Goal: Task Accomplishment & Management: Use online tool/utility

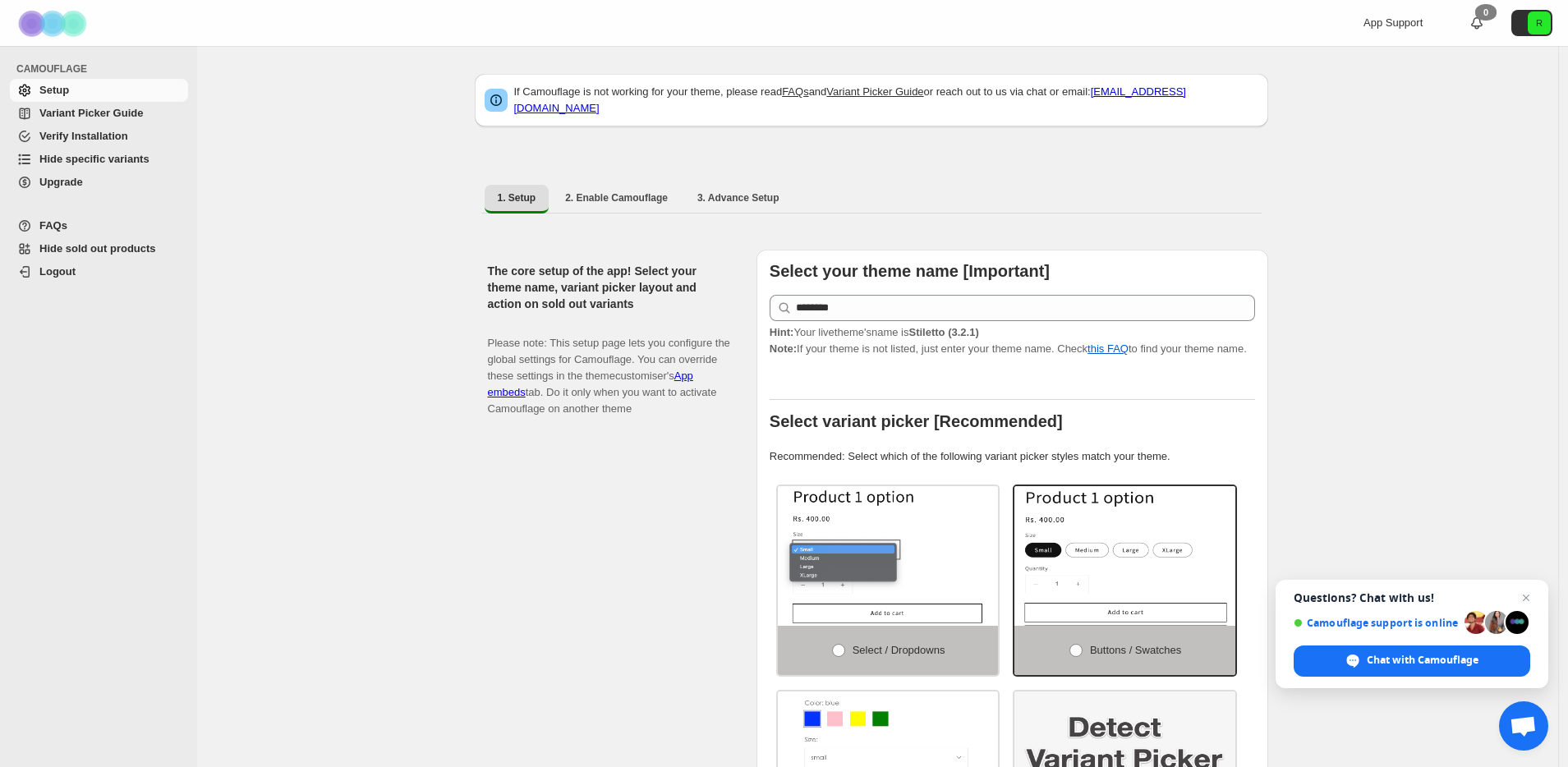
click at [93, 162] on span "Hide specific variants" at bounding box center [94, 159] width 110 height 12
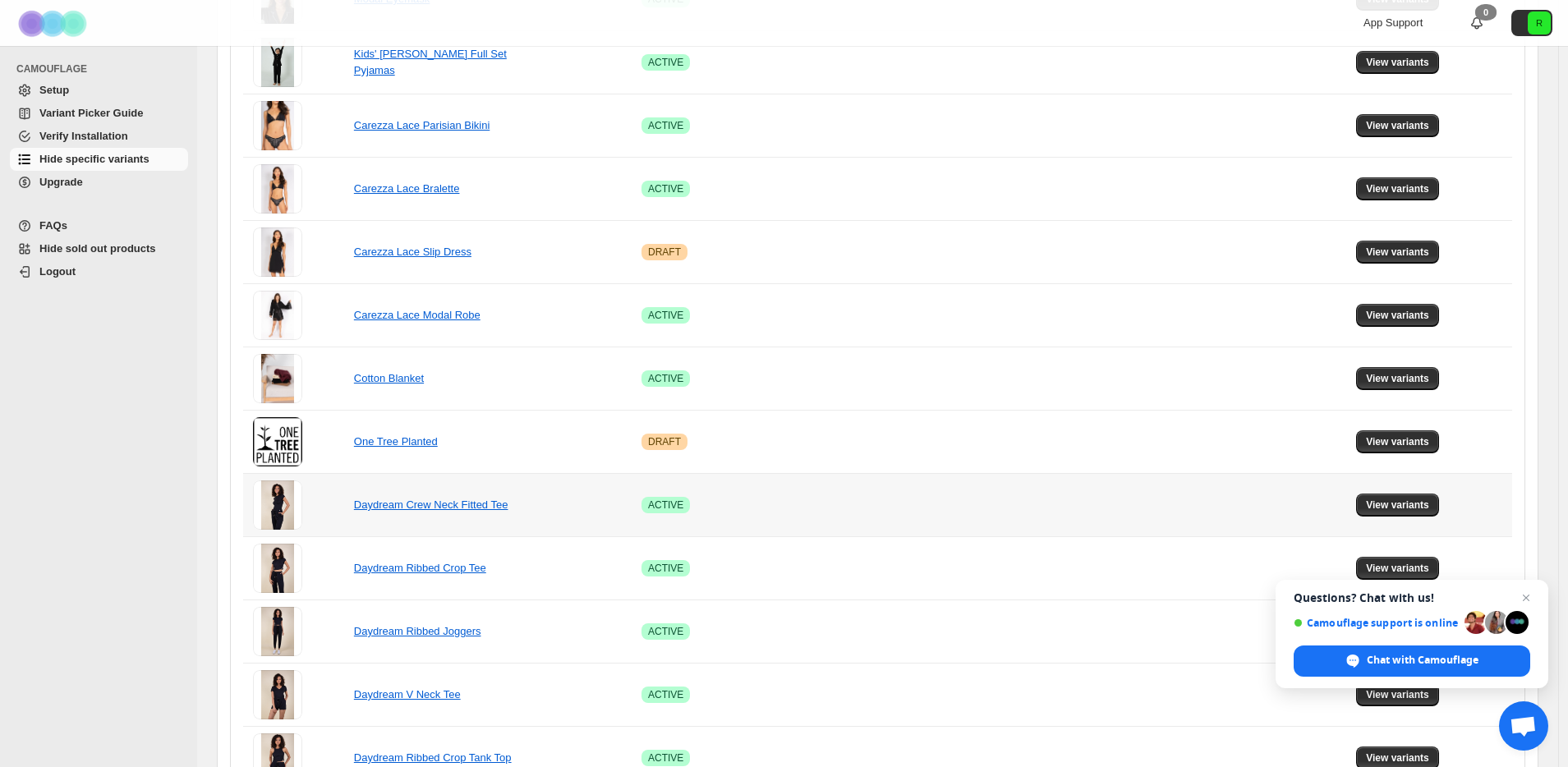
scroll to position [919, 0]
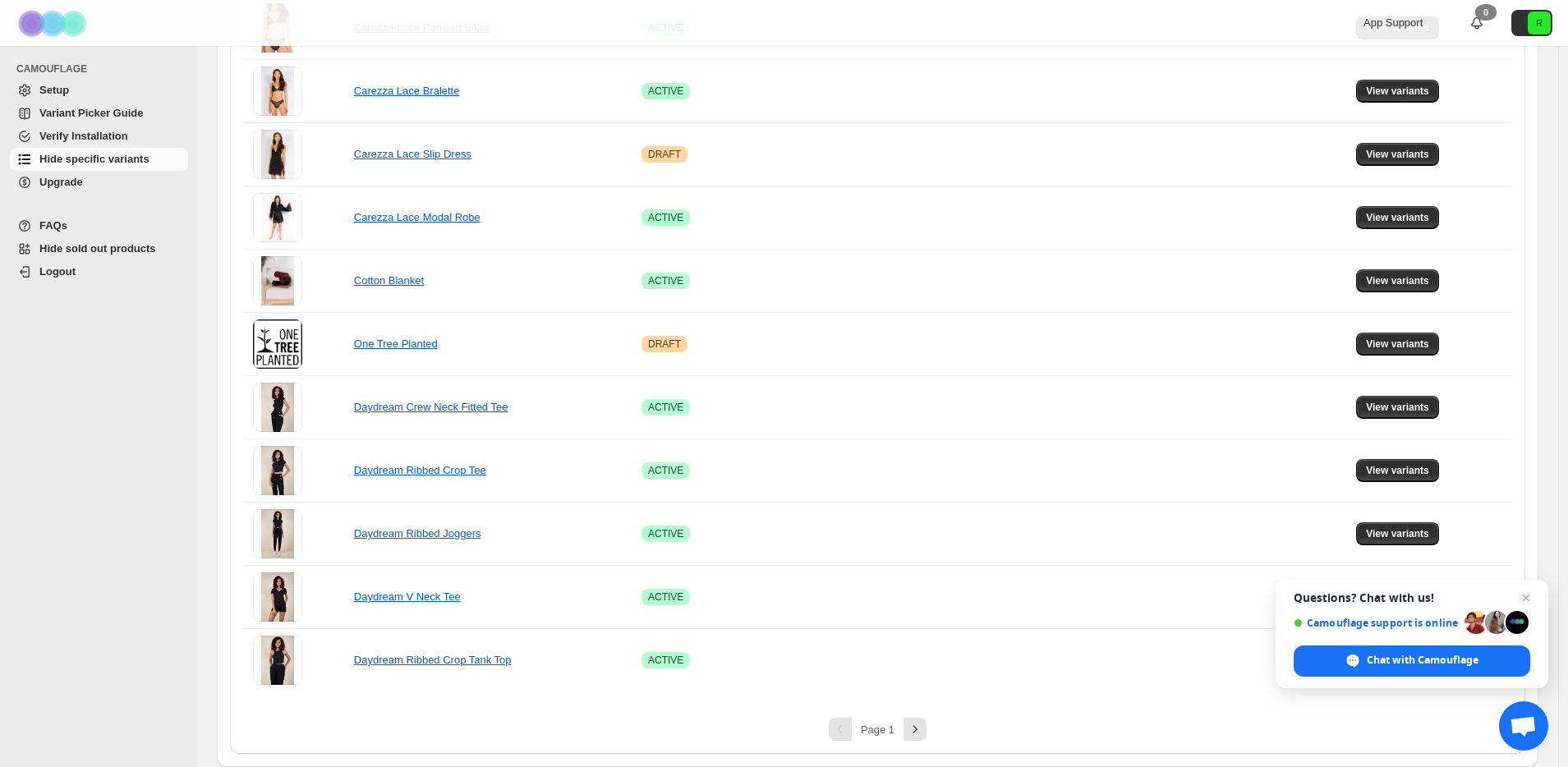
click at [932, 728] on div "Page 1" at bounding box center [877, 728] width 1269 height 23
click at [923, 728] on icon "Next" at bounding box center [915, 729] width 17 height 17
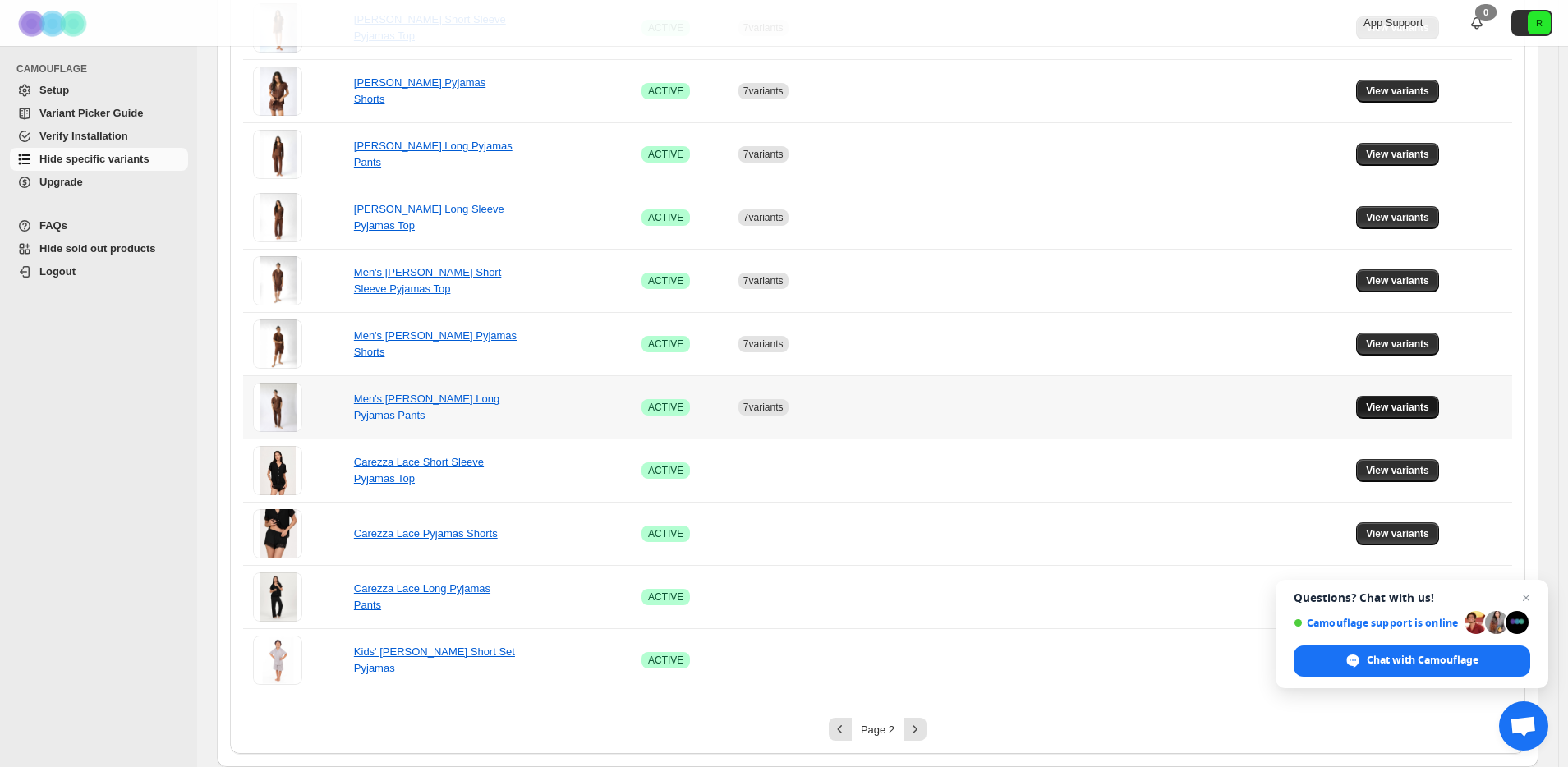
click at [1390, 415] on button "View variants" at bounding box center [1398, 407] width 83 height 23
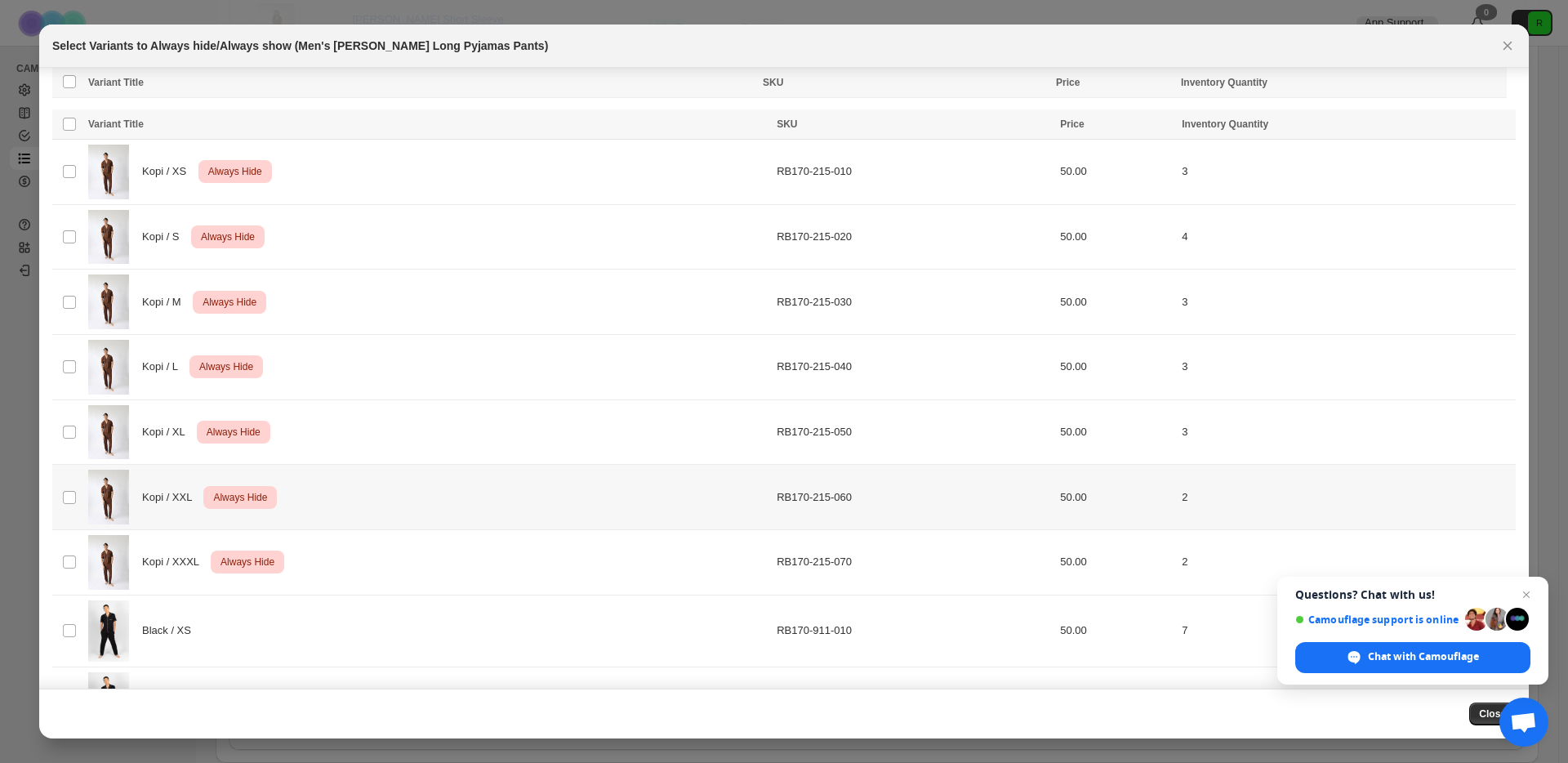
scroll to position [0, 0]
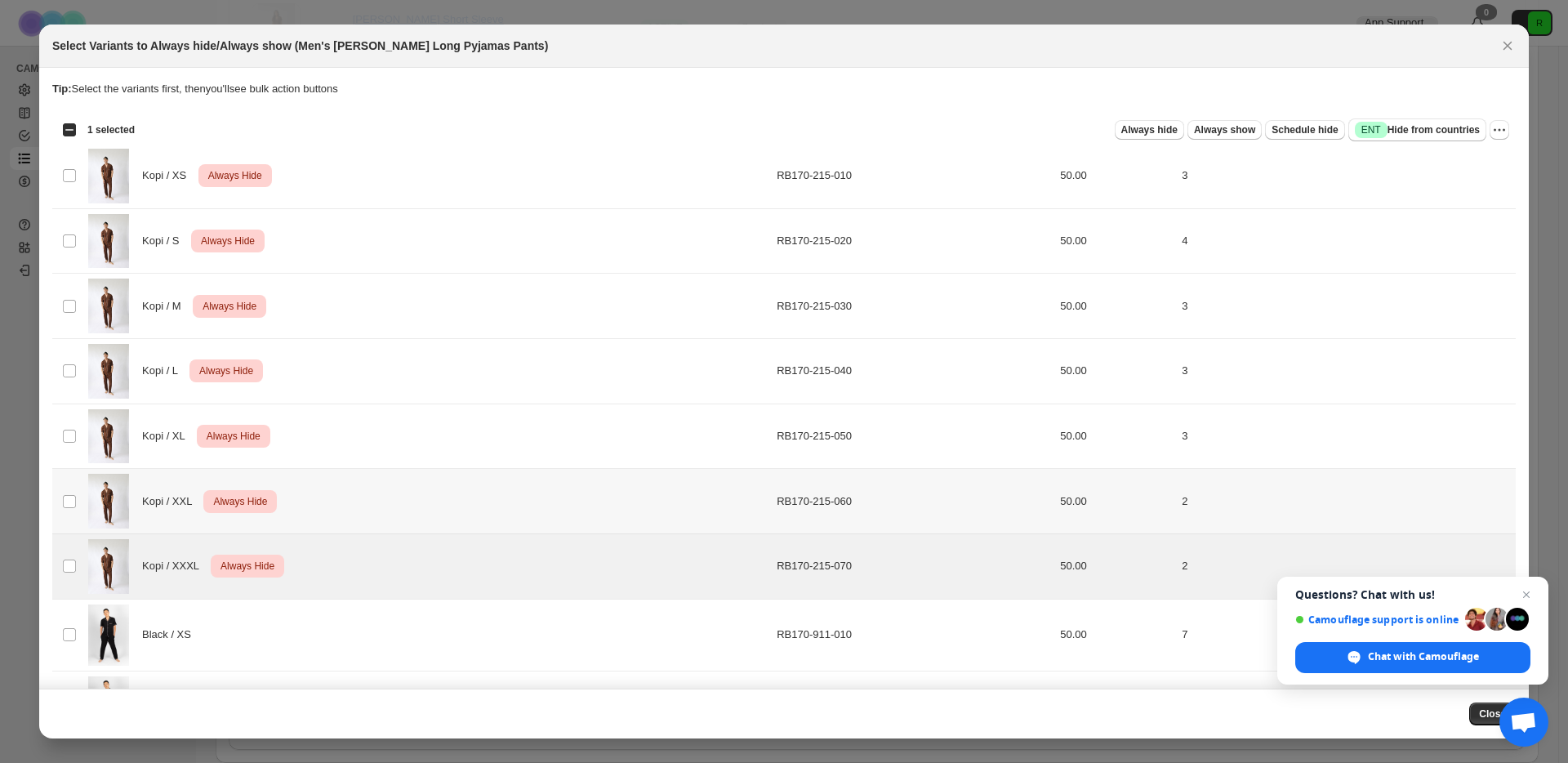
click at [73, 509] on td "Select product variant" at bounding box center [67, 501] width 31 height 65
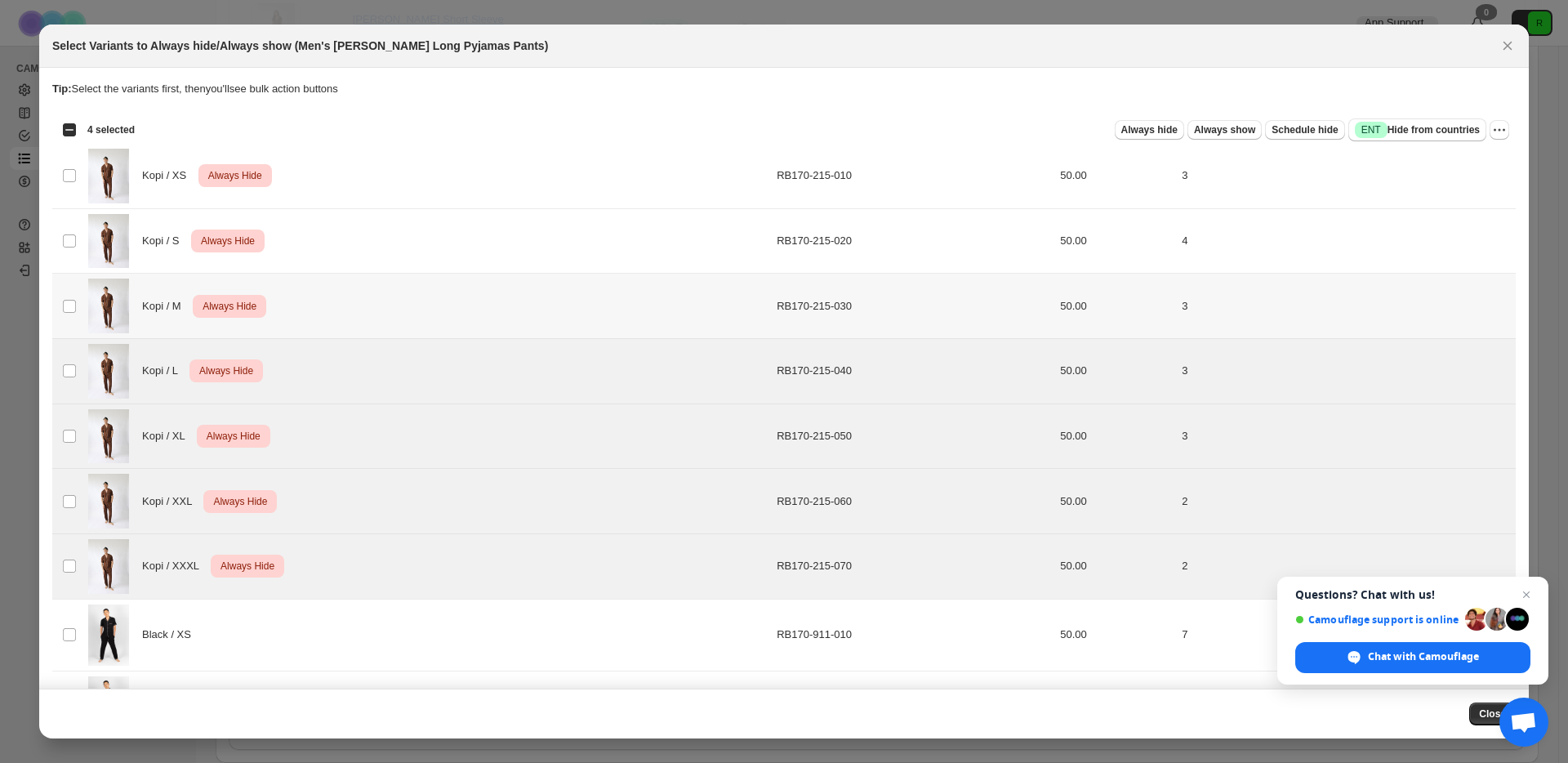
click at [68, 295] on td "Select product variant" at bounding box center [67, 306] width 31 height 65
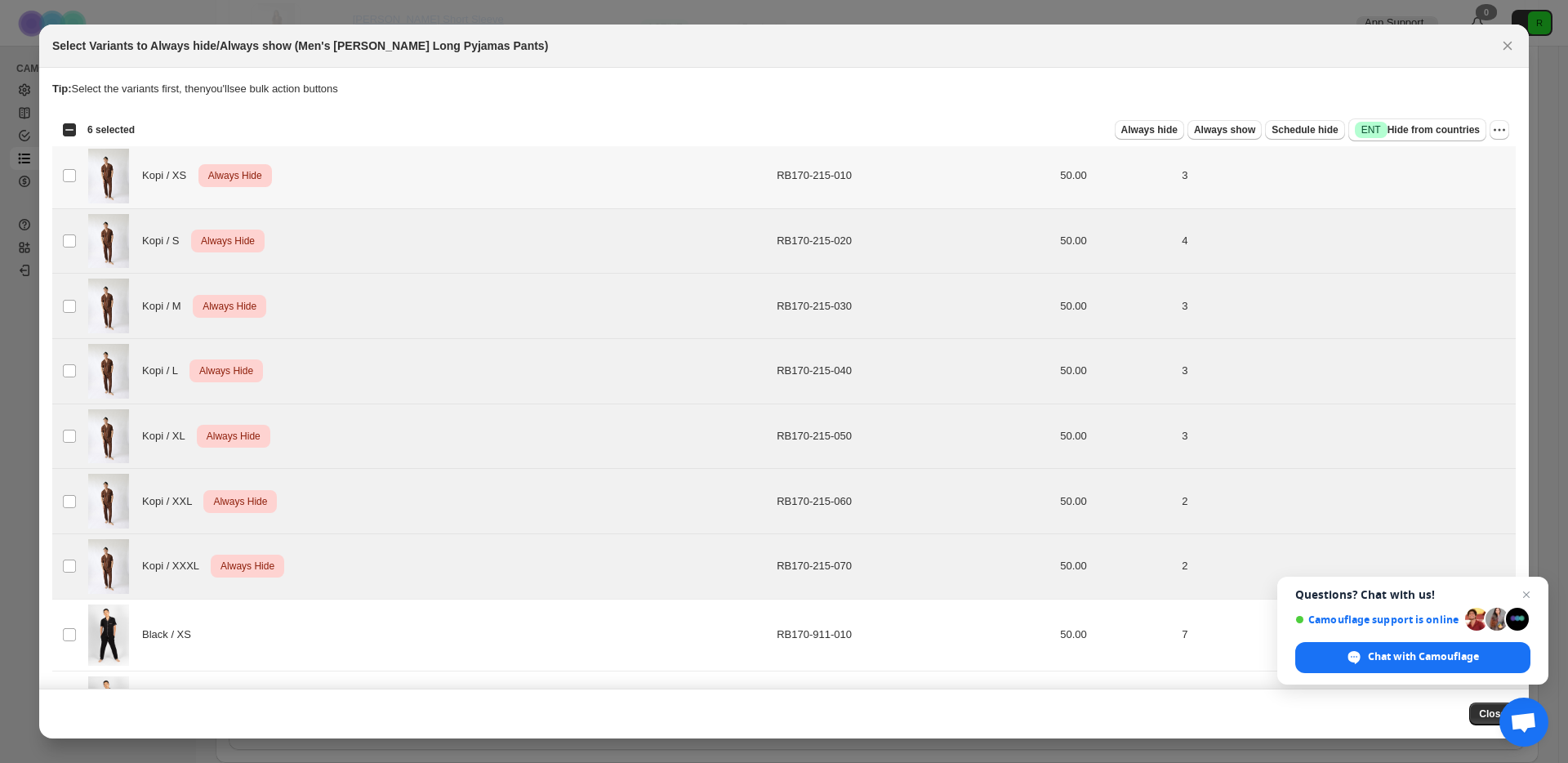
click at [72, 167] on td "Select product variant" at bounding box center [67, 177] width 31 height 65
click at [1491, 121] on icon "More actions" at bounding box center [1499, 129] width 17 height 17
click at [1465, 159] on span "Undo always hide" at bounding box center [1432, 162] width 118 height 17
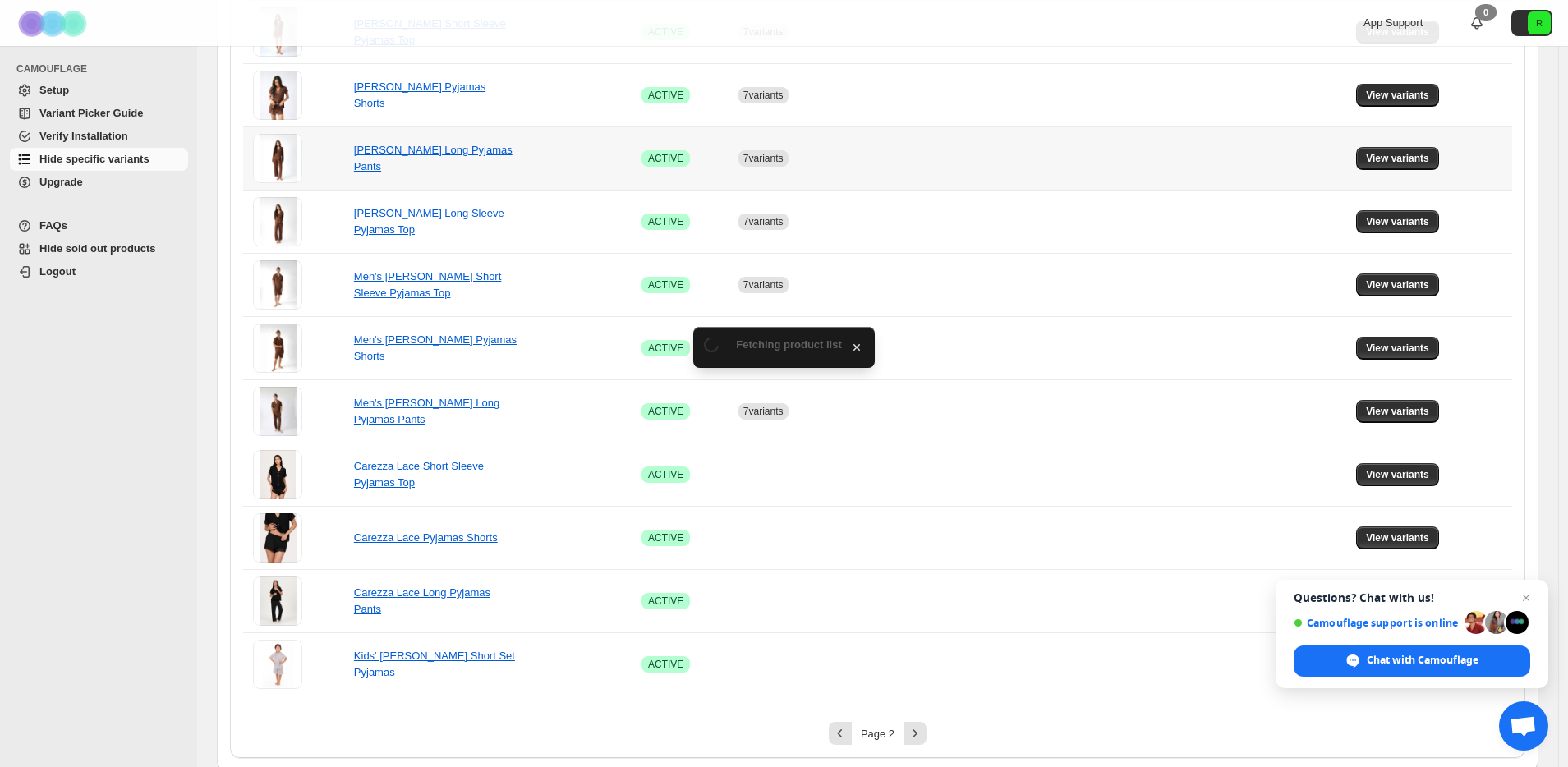
scroll to position [919, 0]
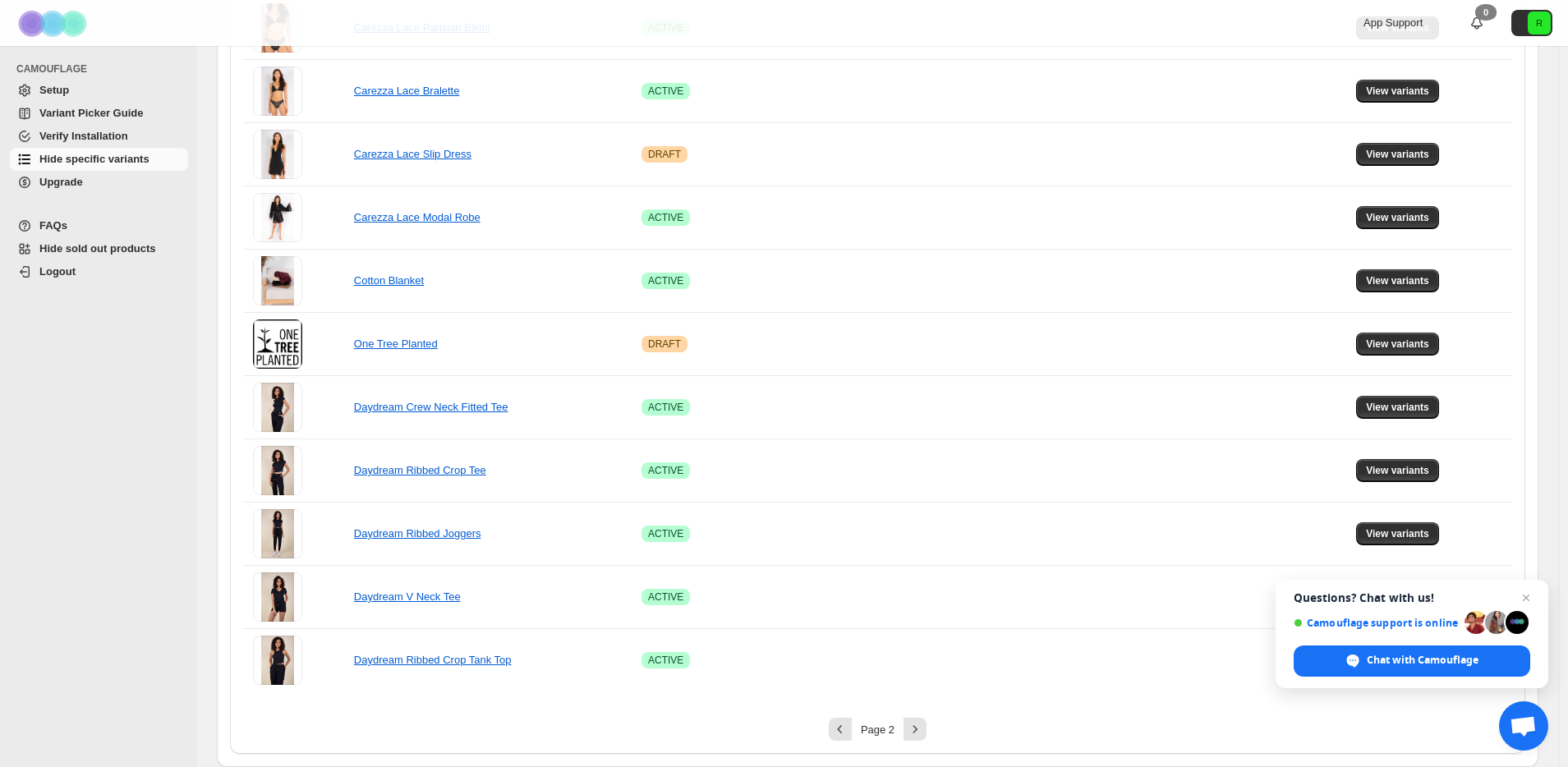
click at [934, 721] on div "Page 2" at bounding box center [877, 728] width 1269 height 23
click at [927, 727] on button "Next" at bounding box center [914, 728] width 23 height 23
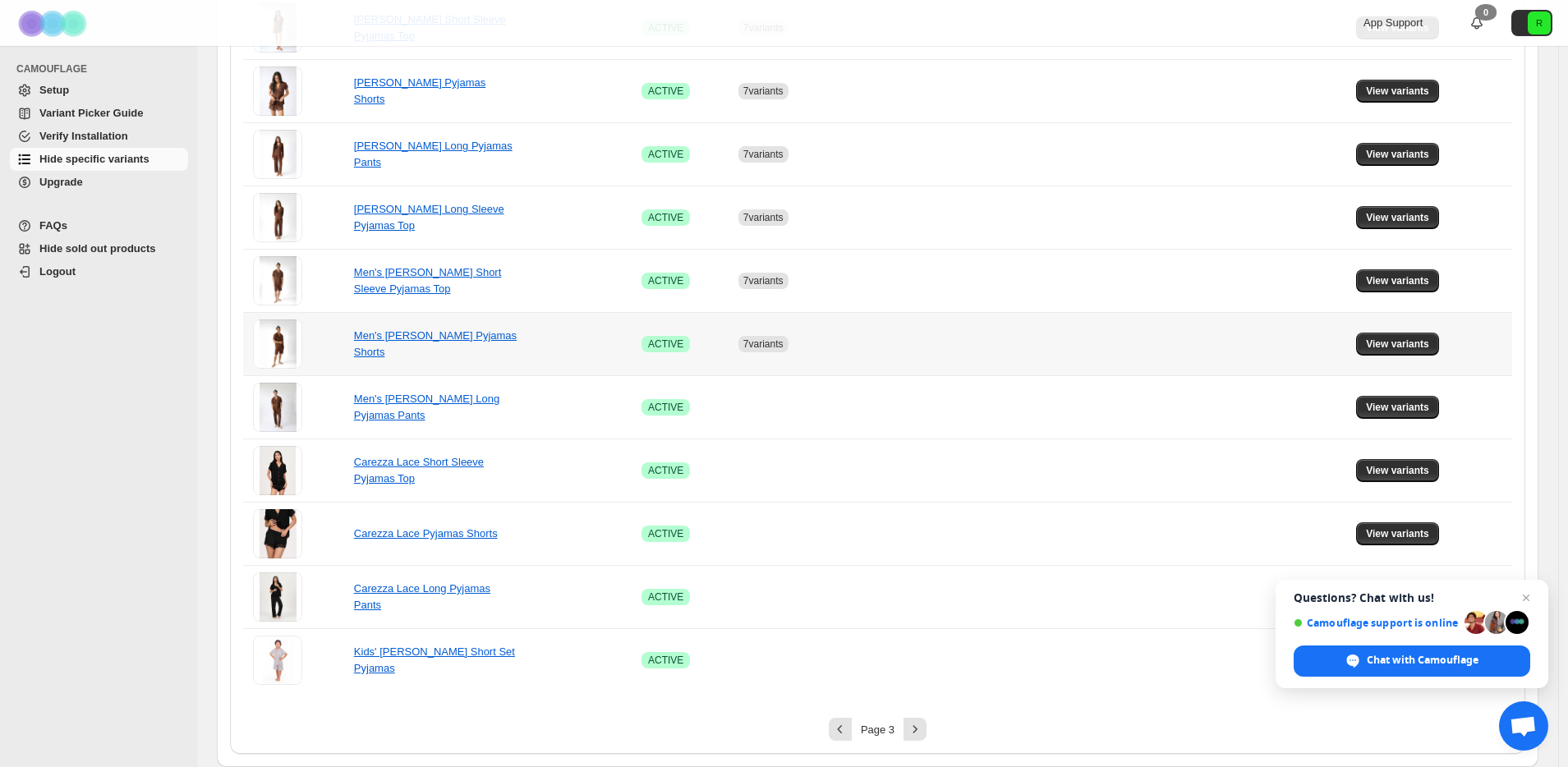
click at [762, 353] on td "7 variants" at bounding box center [790, 344] width 113 height 64
click at [486, 336] on link "Men's [PERSON_NAME] Pyjamas Shorts" at bounding box center [436, 343] width 163 height 29
click at [1417, 335] on button "View variants" at bounding box center [1398, 343] width 83 height 23
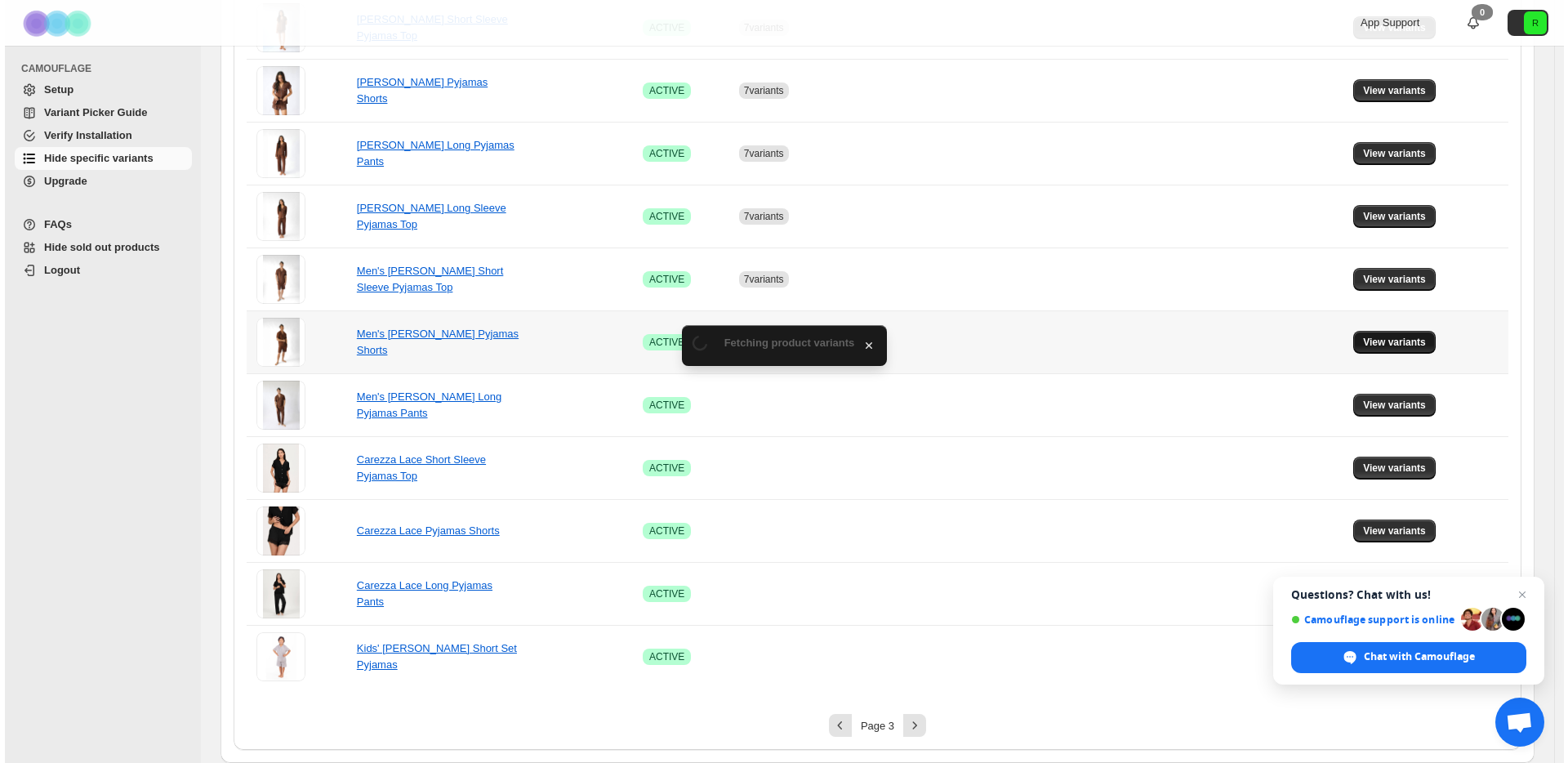
scroll to position [0, 0]
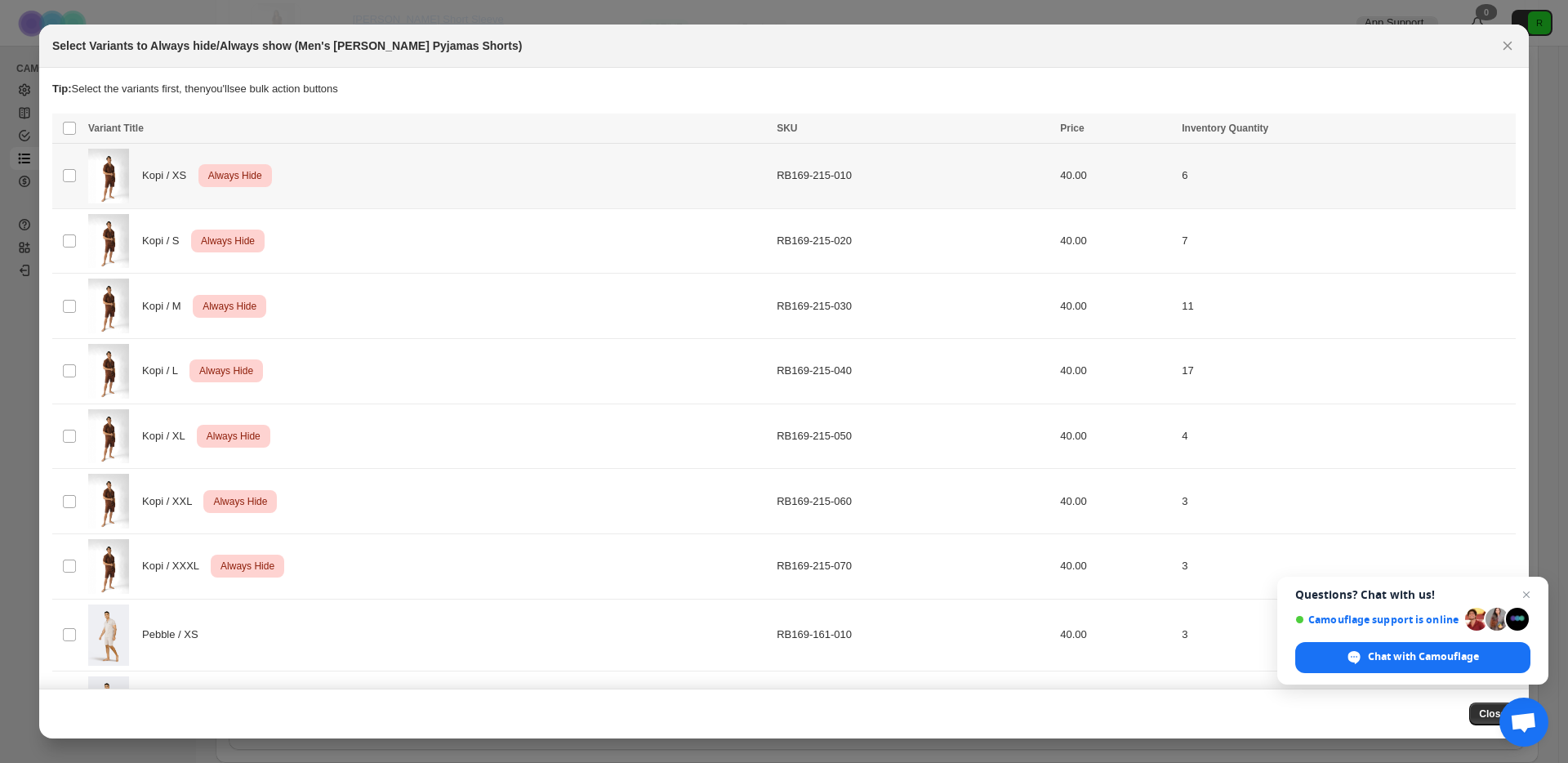
click at [63, 184] on td "Select product variant" at bounding box center [67, 177] width 31 height 65
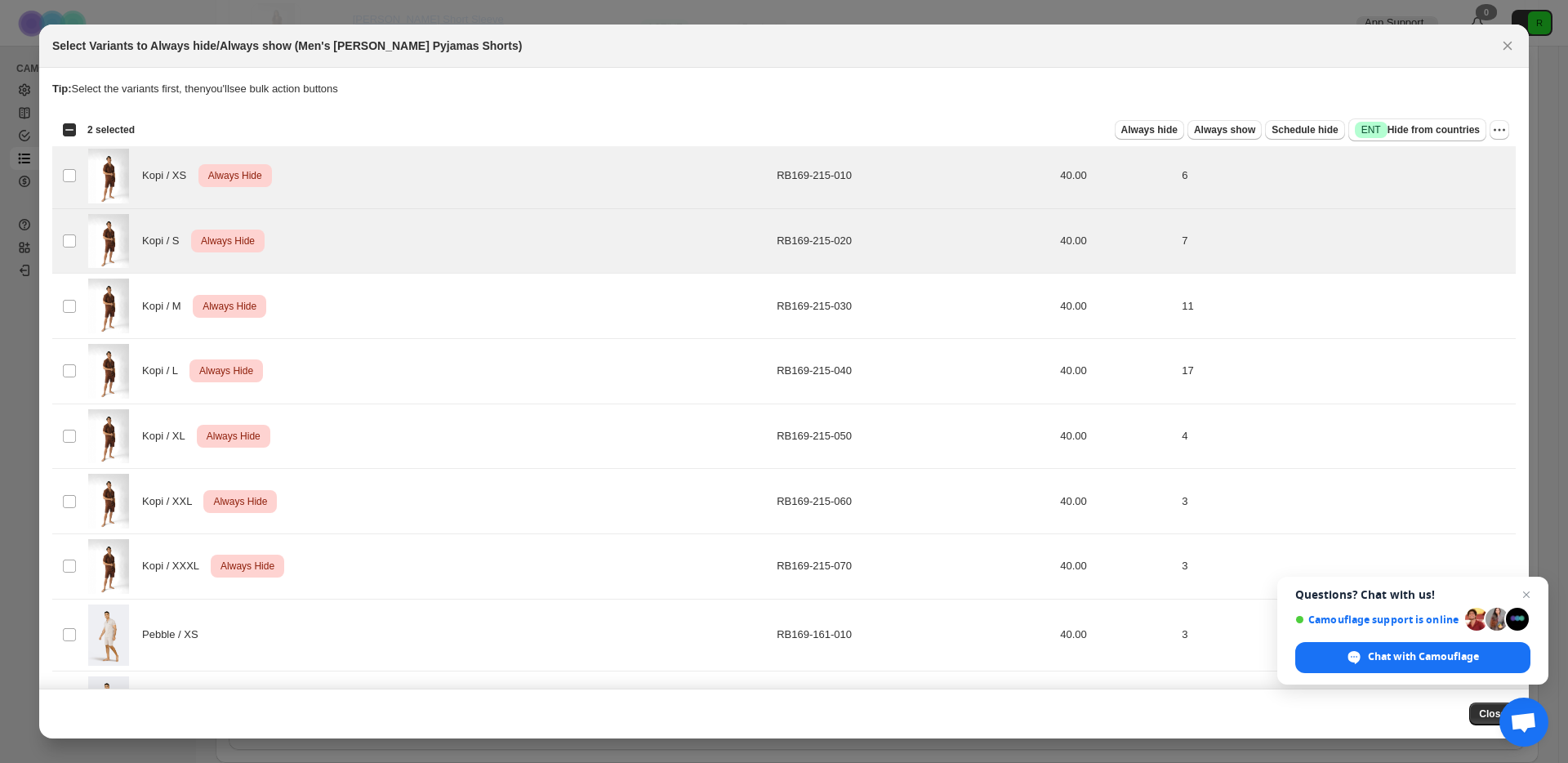
click at [70, 131] on div "Select all 49 product variants 2 selected" at bounding box center [99, 129] width 73 height 15
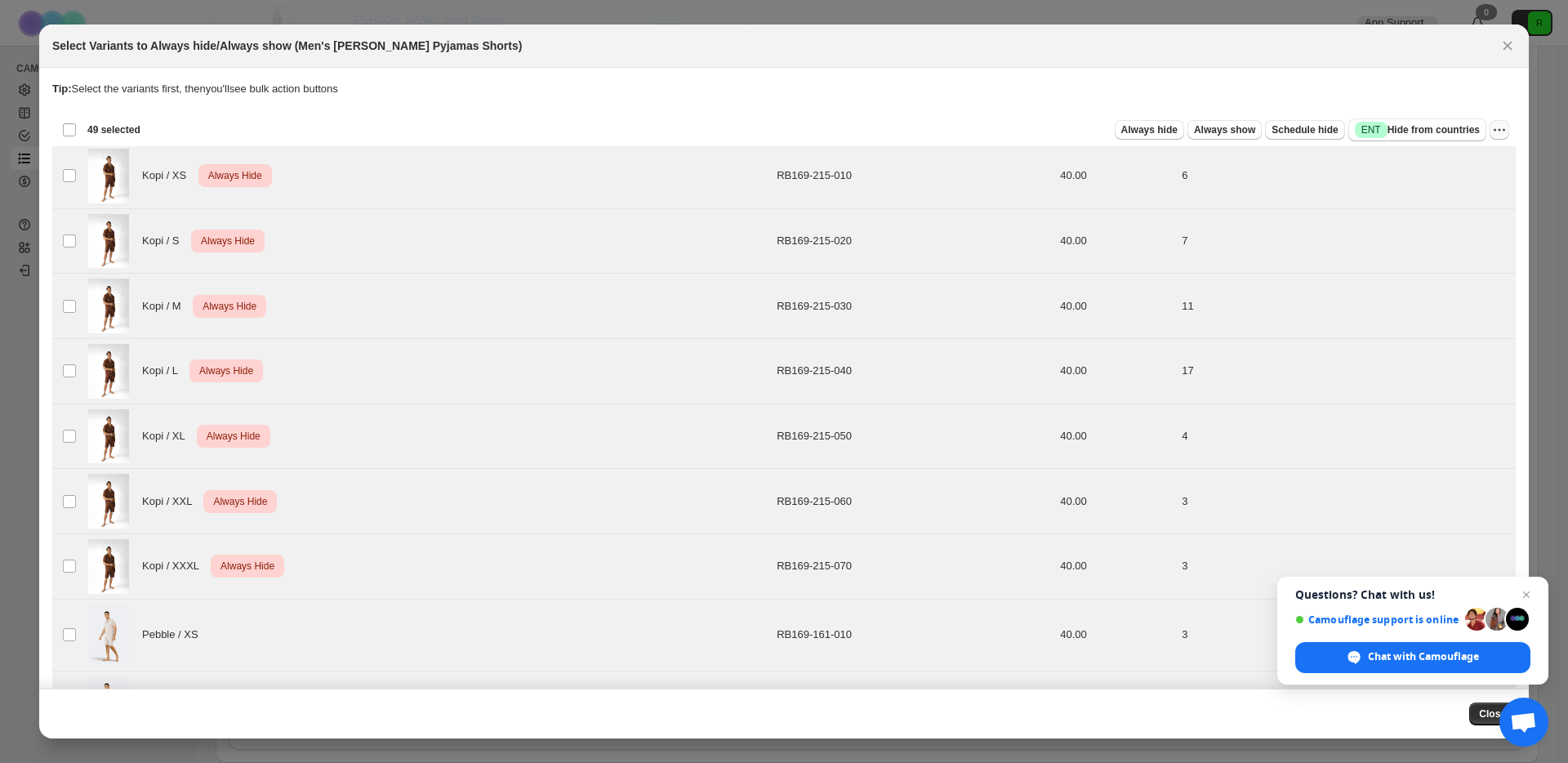
click at [1503, 129] on icon "More actions" at bounding box center [1504, 130] width 2 height 2
click at [1466, 164] on span "Undo always hide" at bounding box center [1432, 162] width 118 height 17
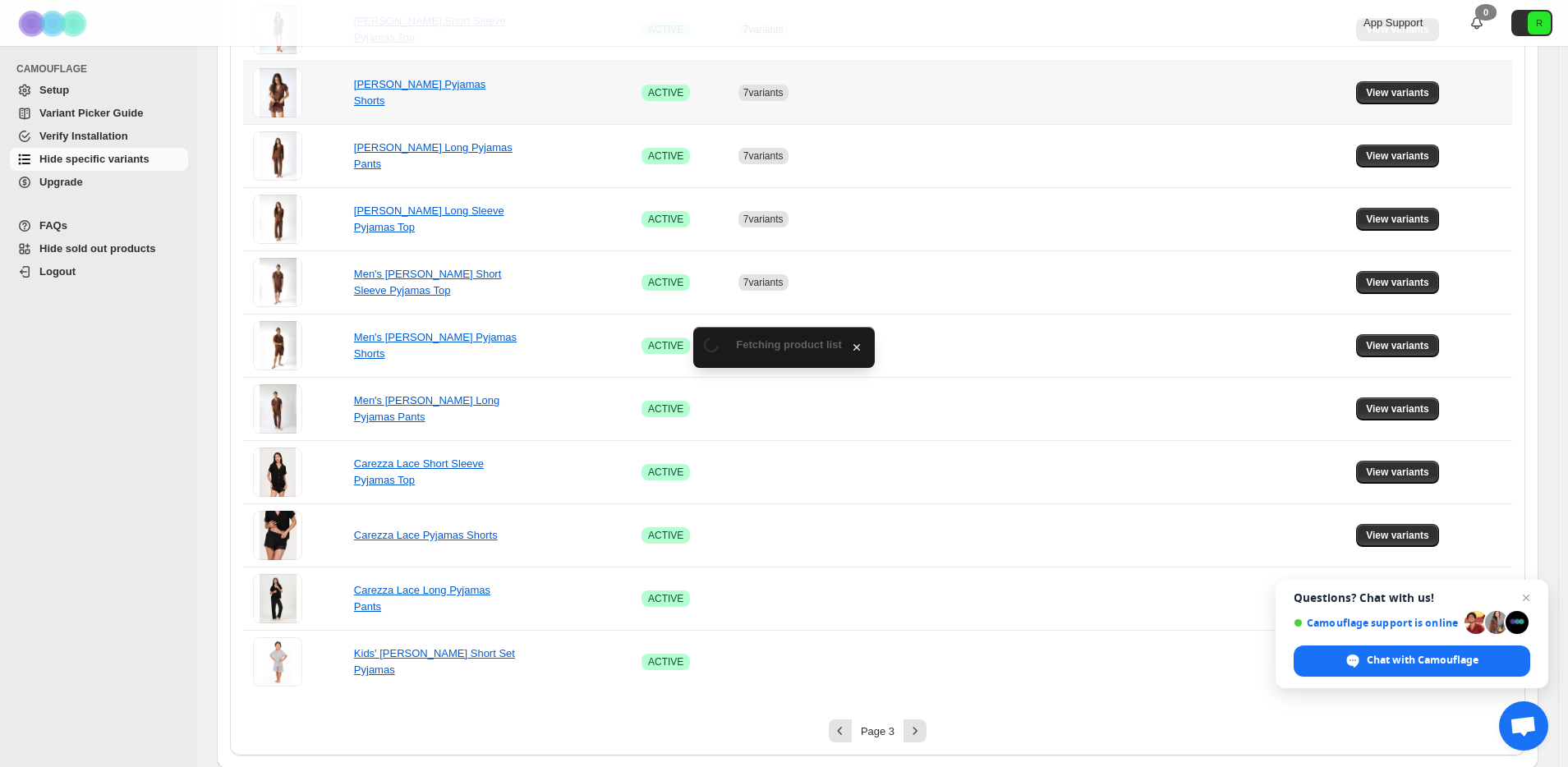
scroll to position [919, 0]
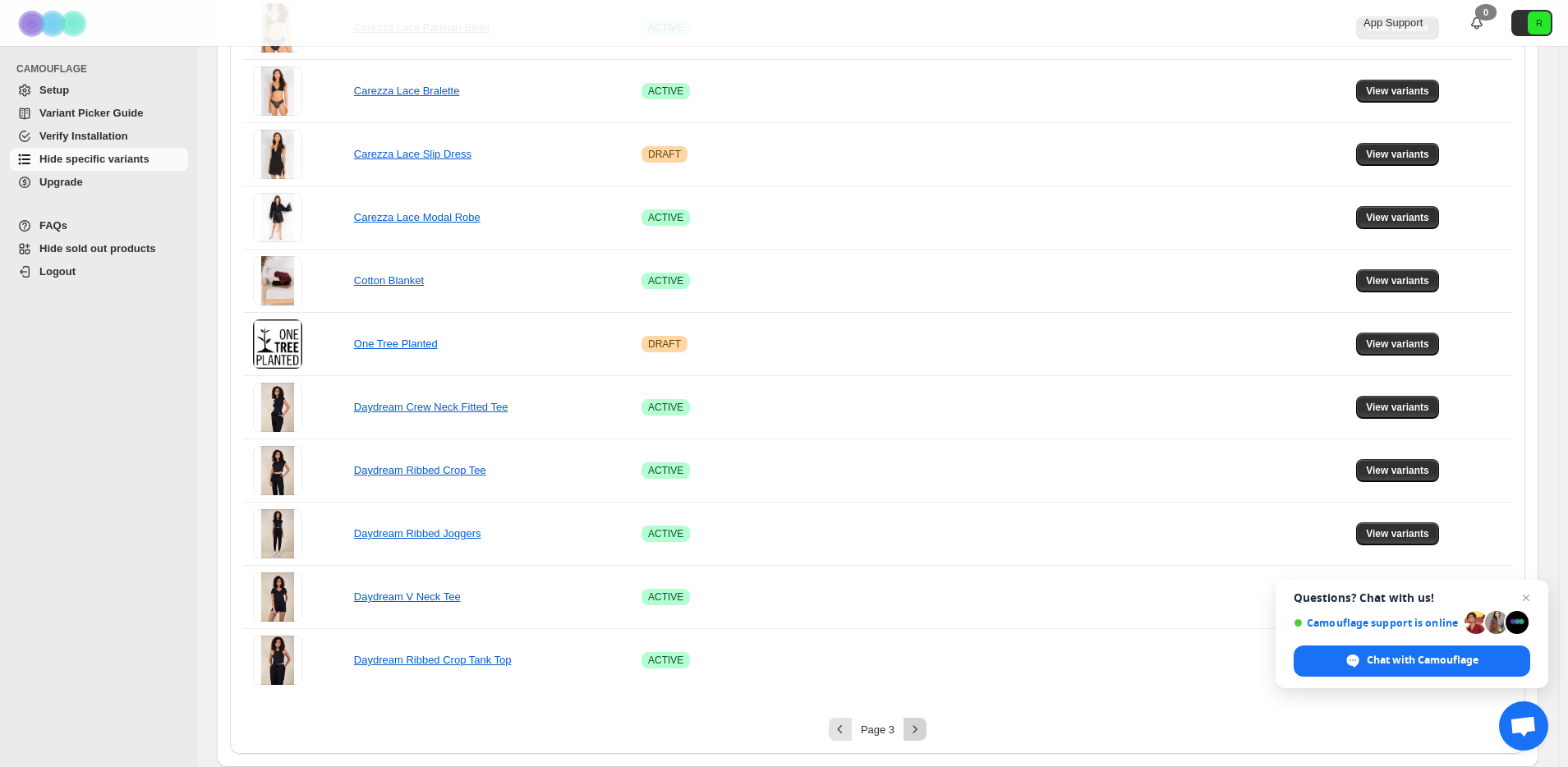
click at [908, 736] on button "Next" at bounding box center [914, 728] width 23 height 23
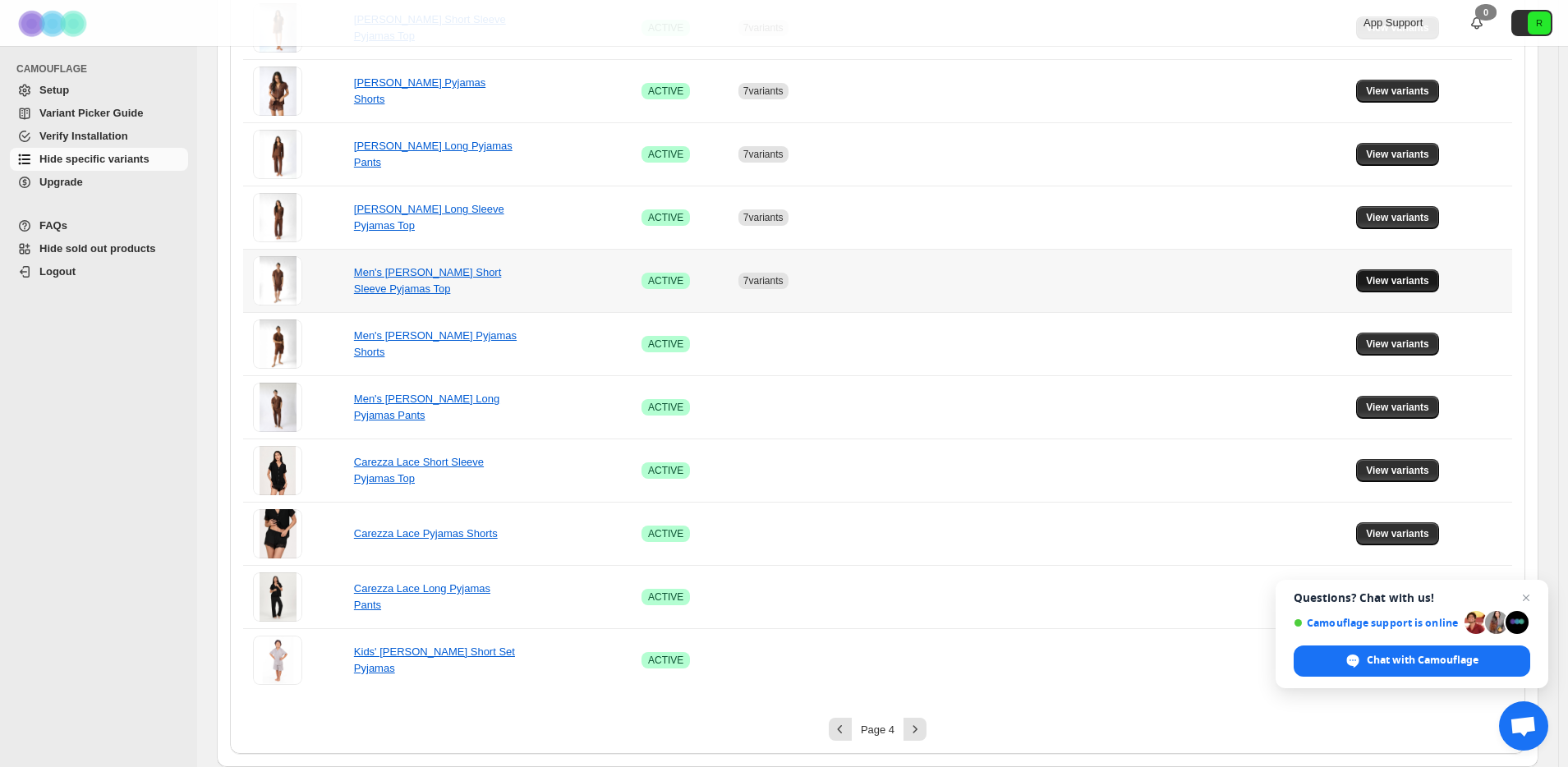
click at [1394, 285] on span "View variants" at bounding box center [1397, 280] width 64 height 13
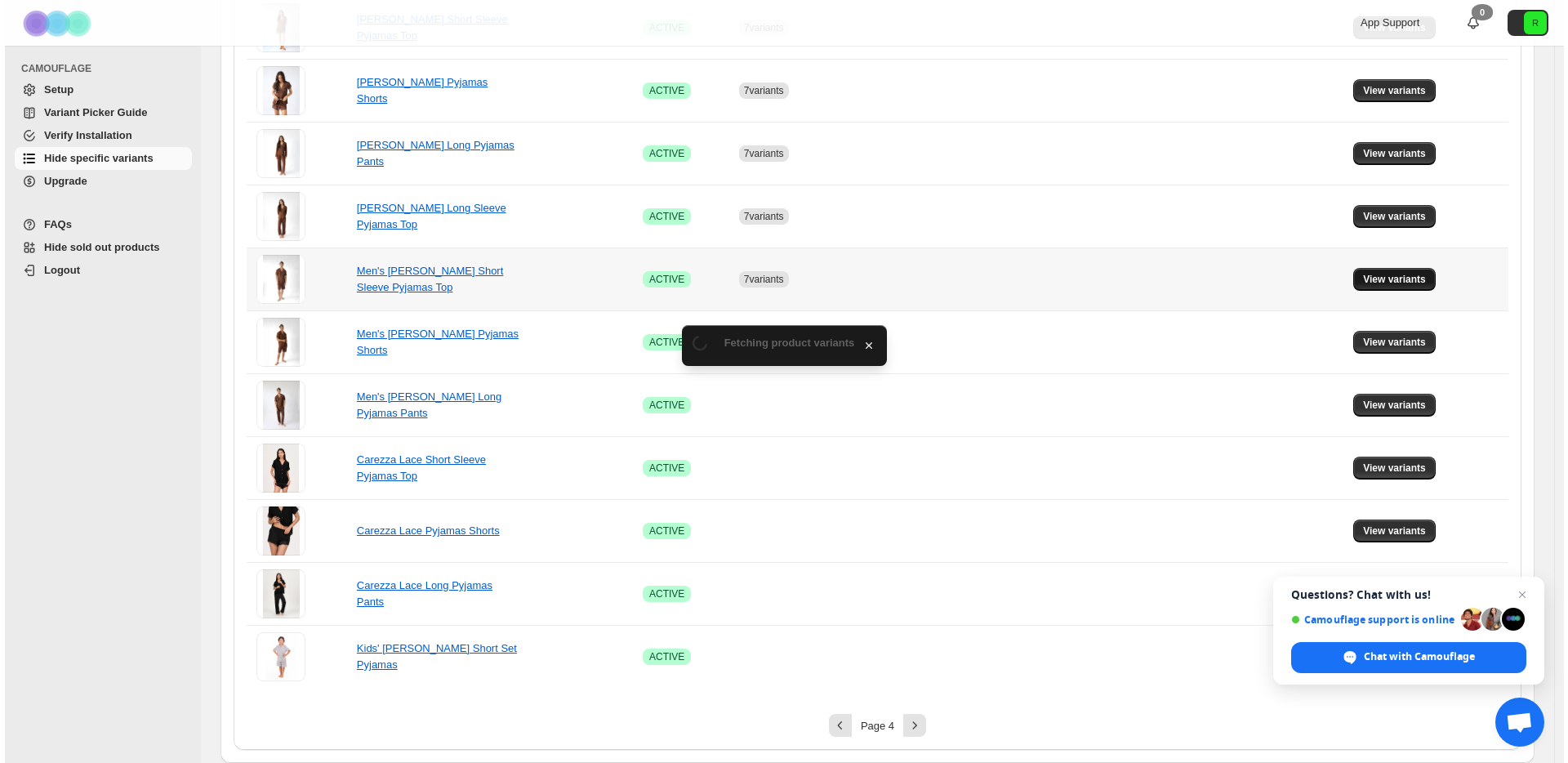
scroll to position [0, 0]
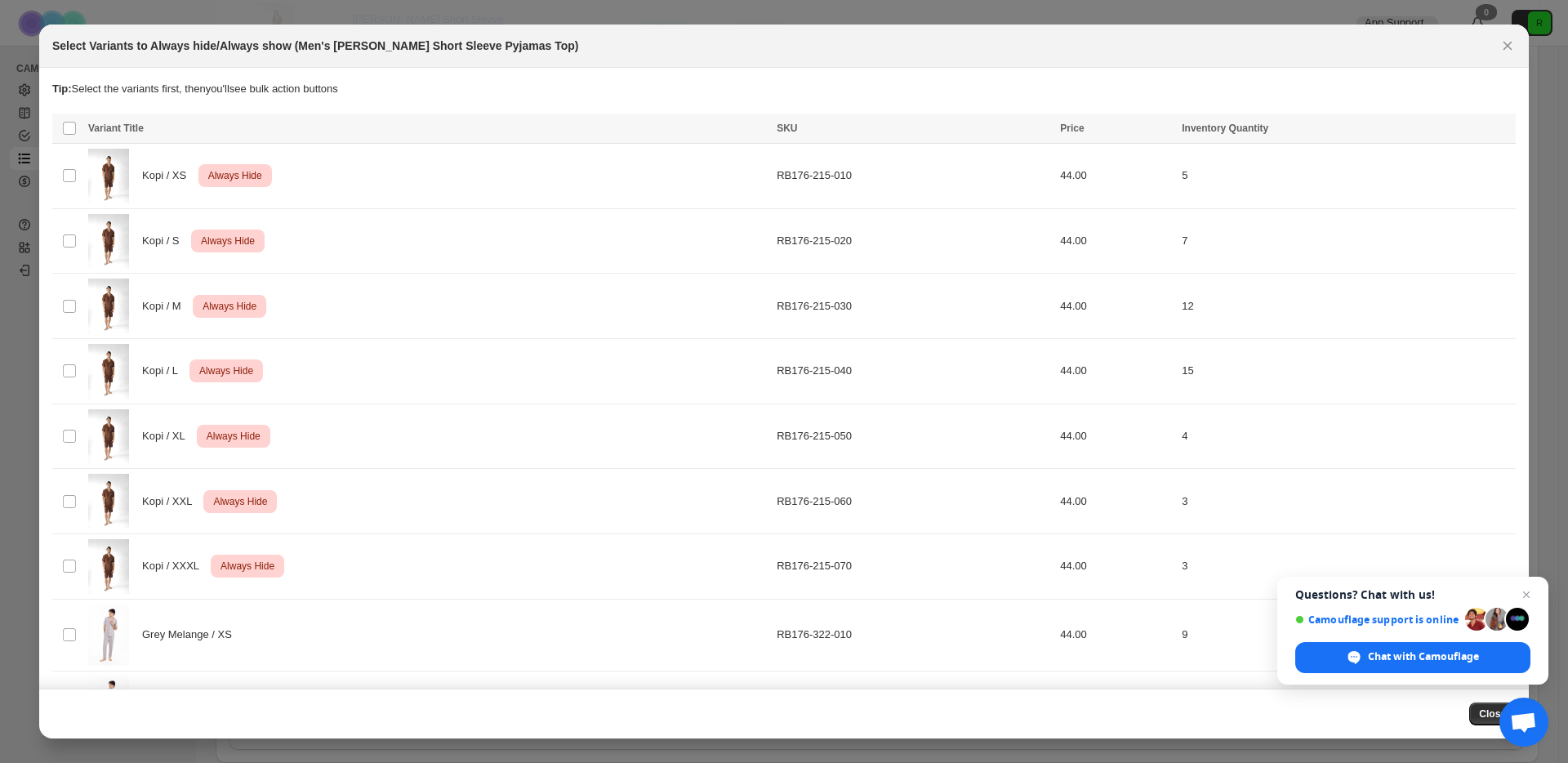
click at [78, 133] on th "Select all product variants" at bounding box center [67, 128] width 31 height 31
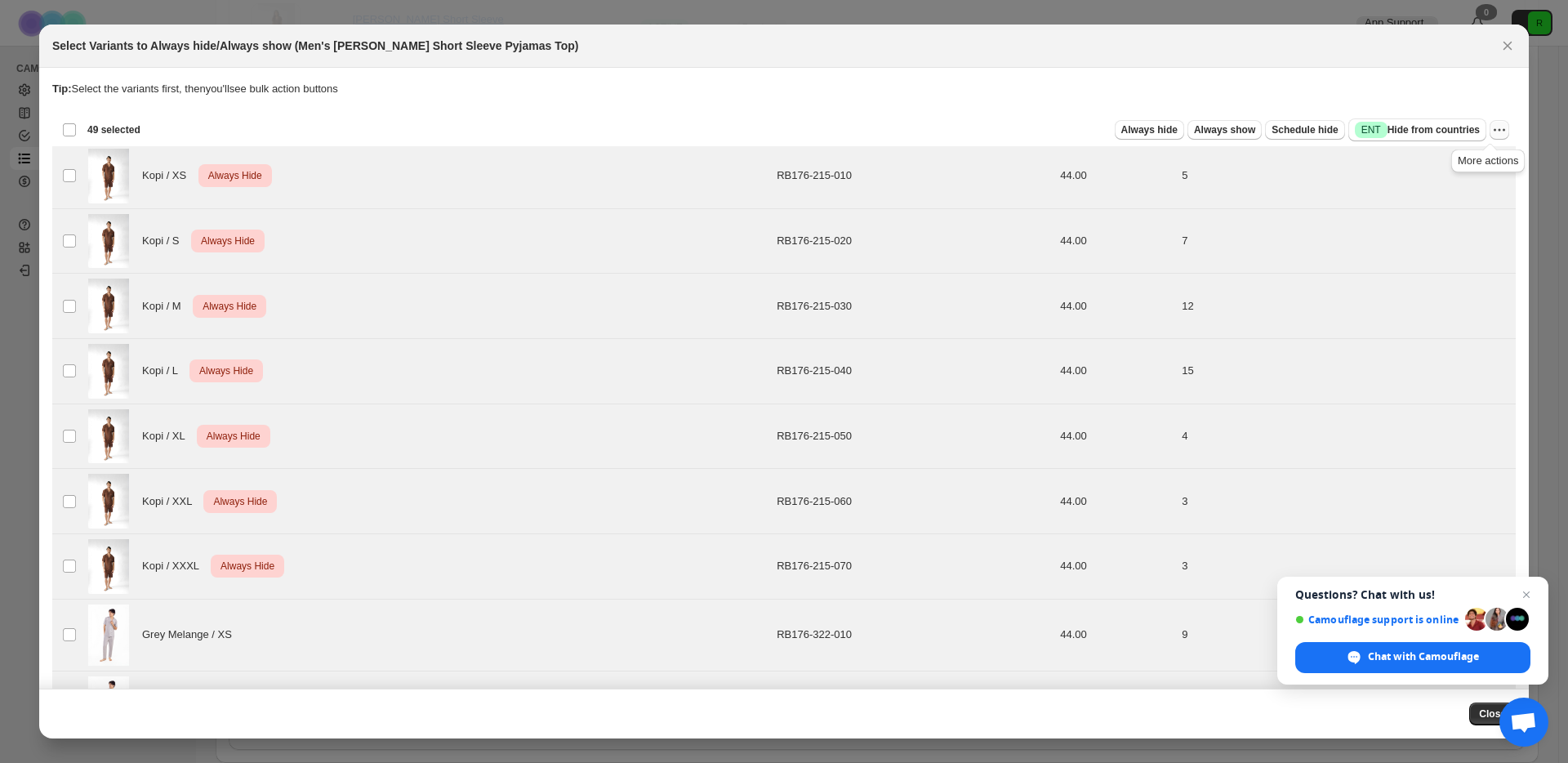
click at [1491, 134] on icon "More actions" at bounding box center [1499, 129] width 17 height 17
click at [1458, 164] on span "Undo always hide" at bounding box center [1432, 162] width 118 height 17
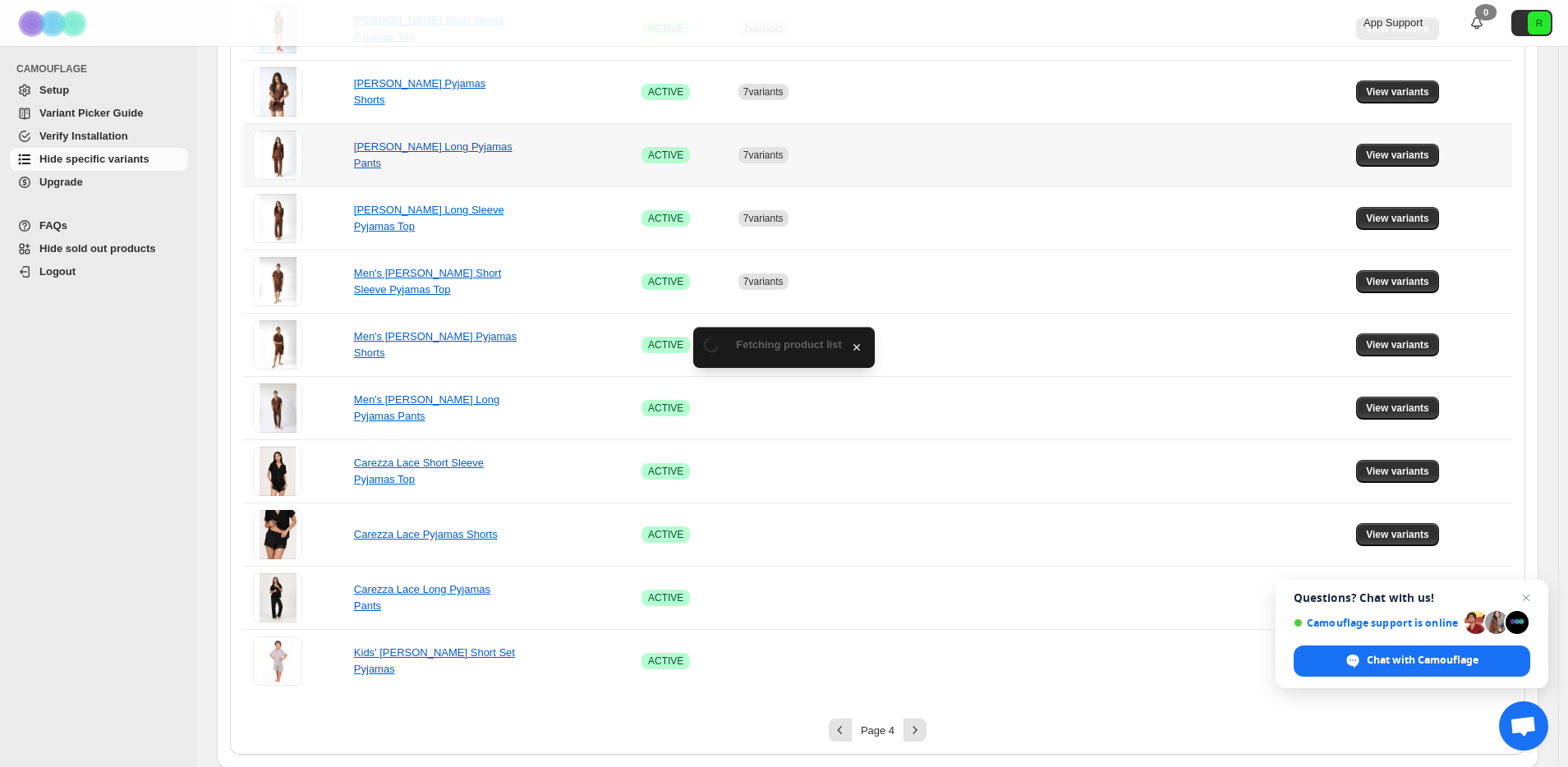
scroll to position [919, 0]
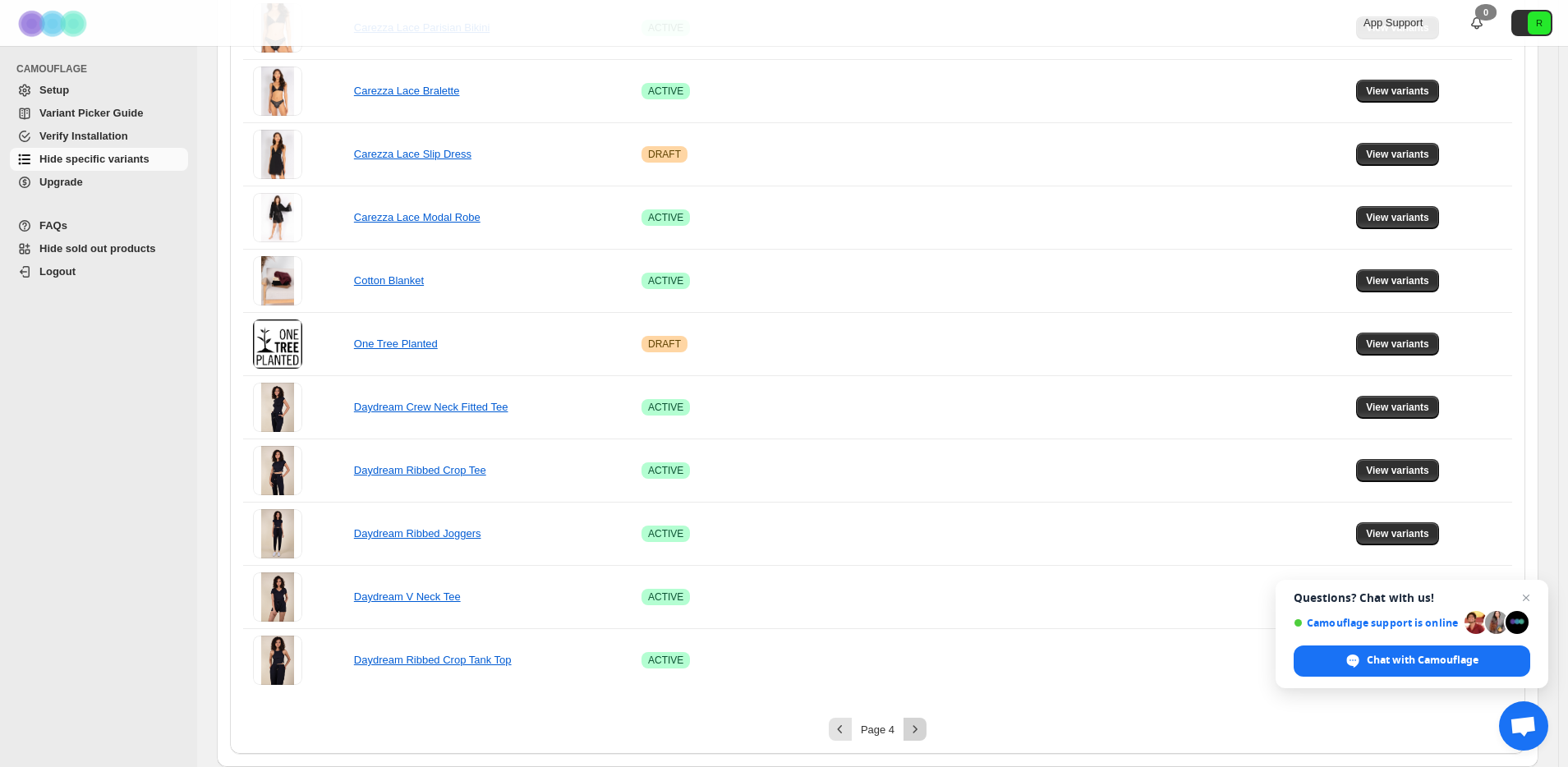
click at [923, 730] on icon "Next" at bounding box center [915, 729] width 17 height 17
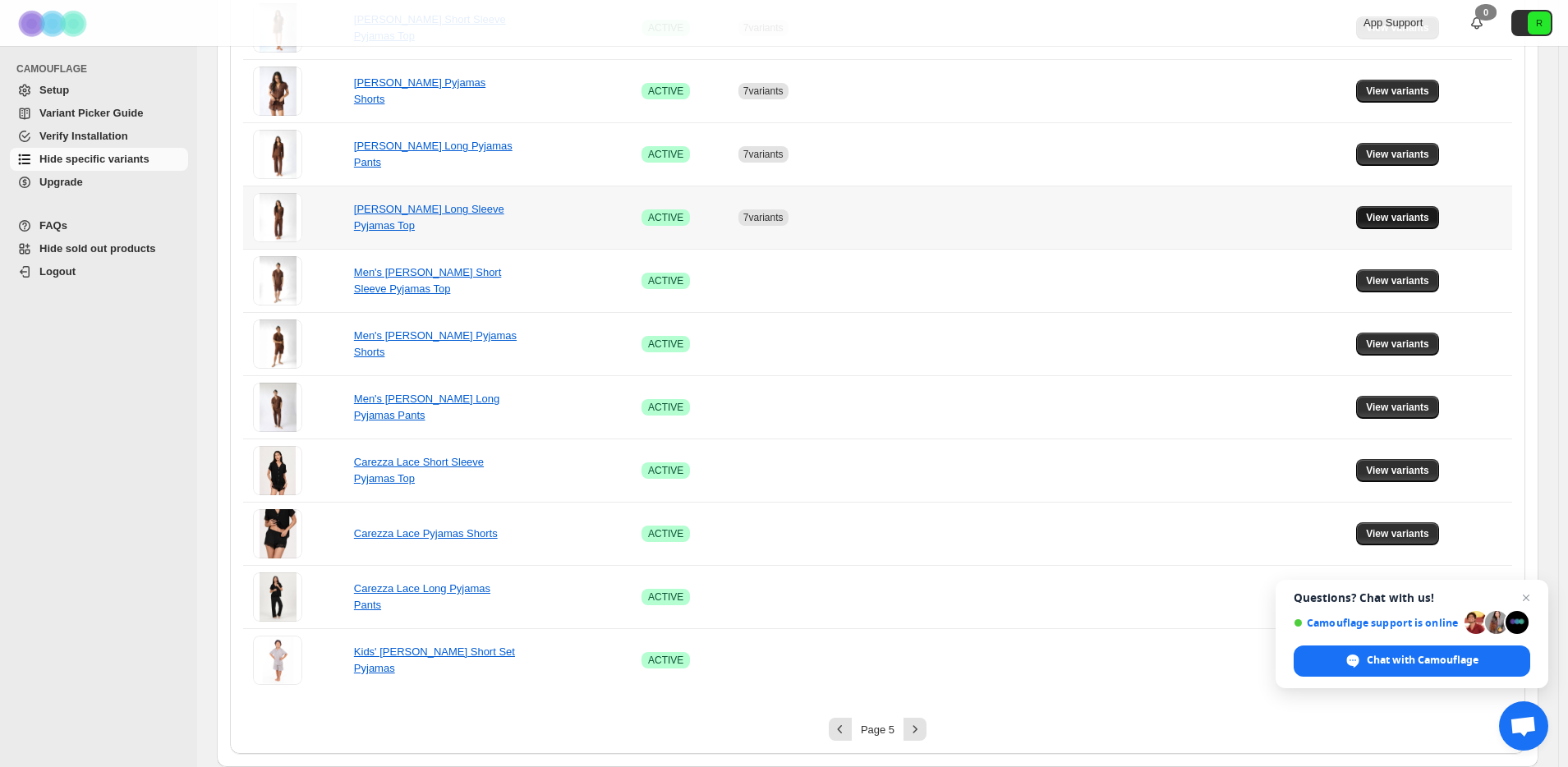
click at [1418, 222] on span "View variants" at bounding box center [1397, 217] width 64 height 13
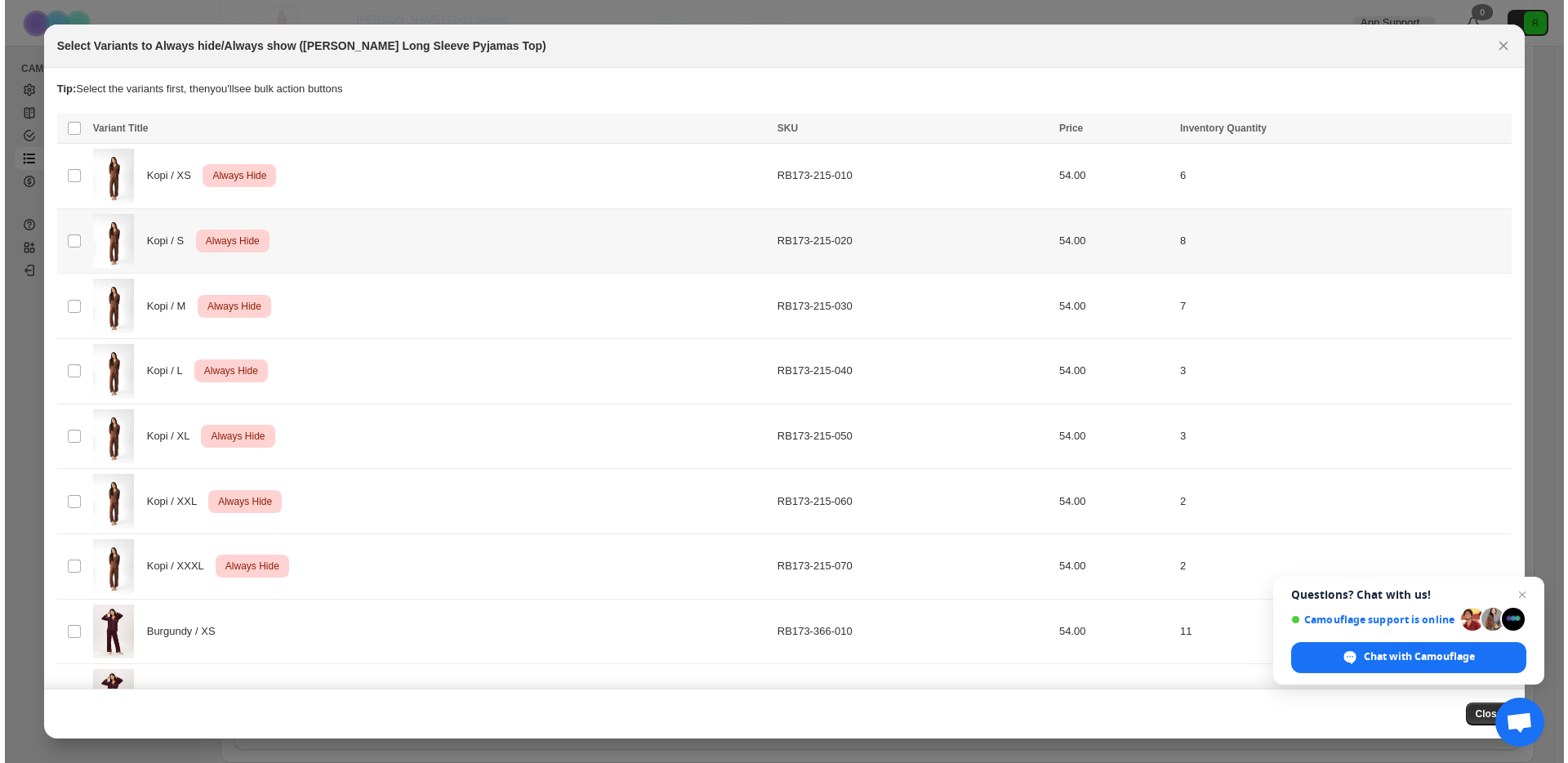
scroll to position [0, 0]
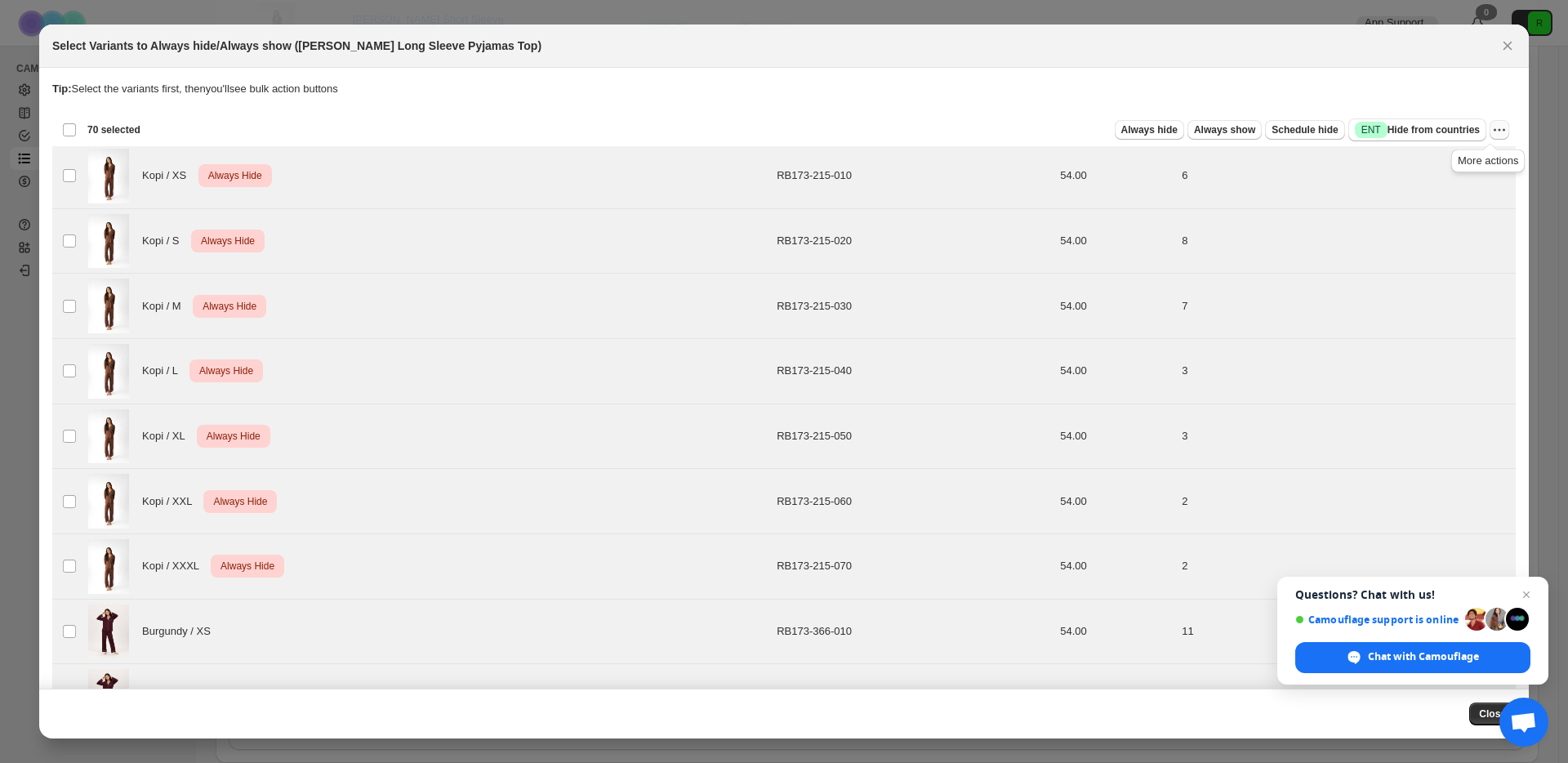
click at [1491, 127] on icon "More actions" at bounding box center [1499, 129] width 17 height 17
click at [1454, 161] on span "Undo always hide" at bounding box center [1432, 162] width 118 height 17
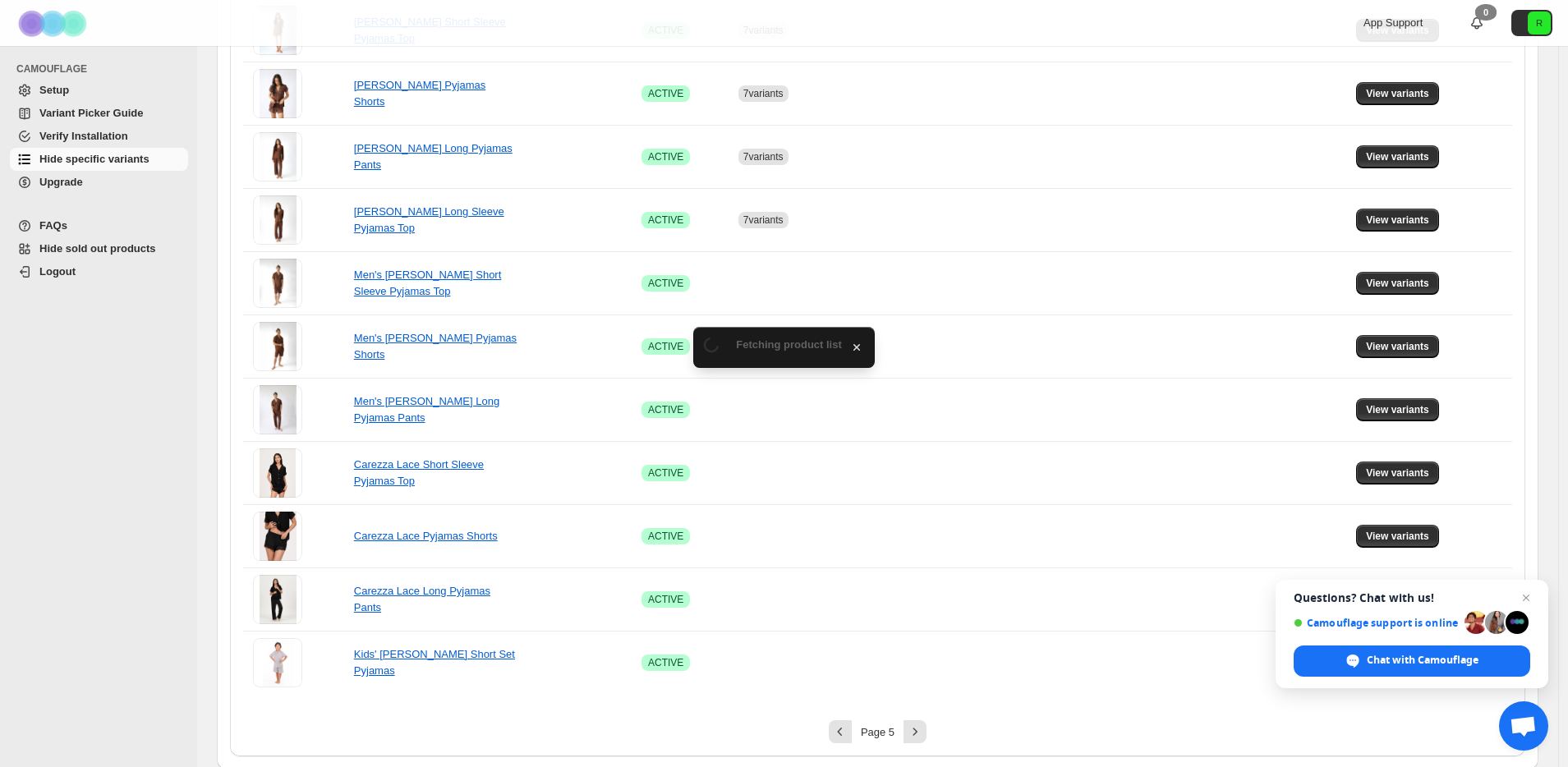
scroll to position [919, 0]
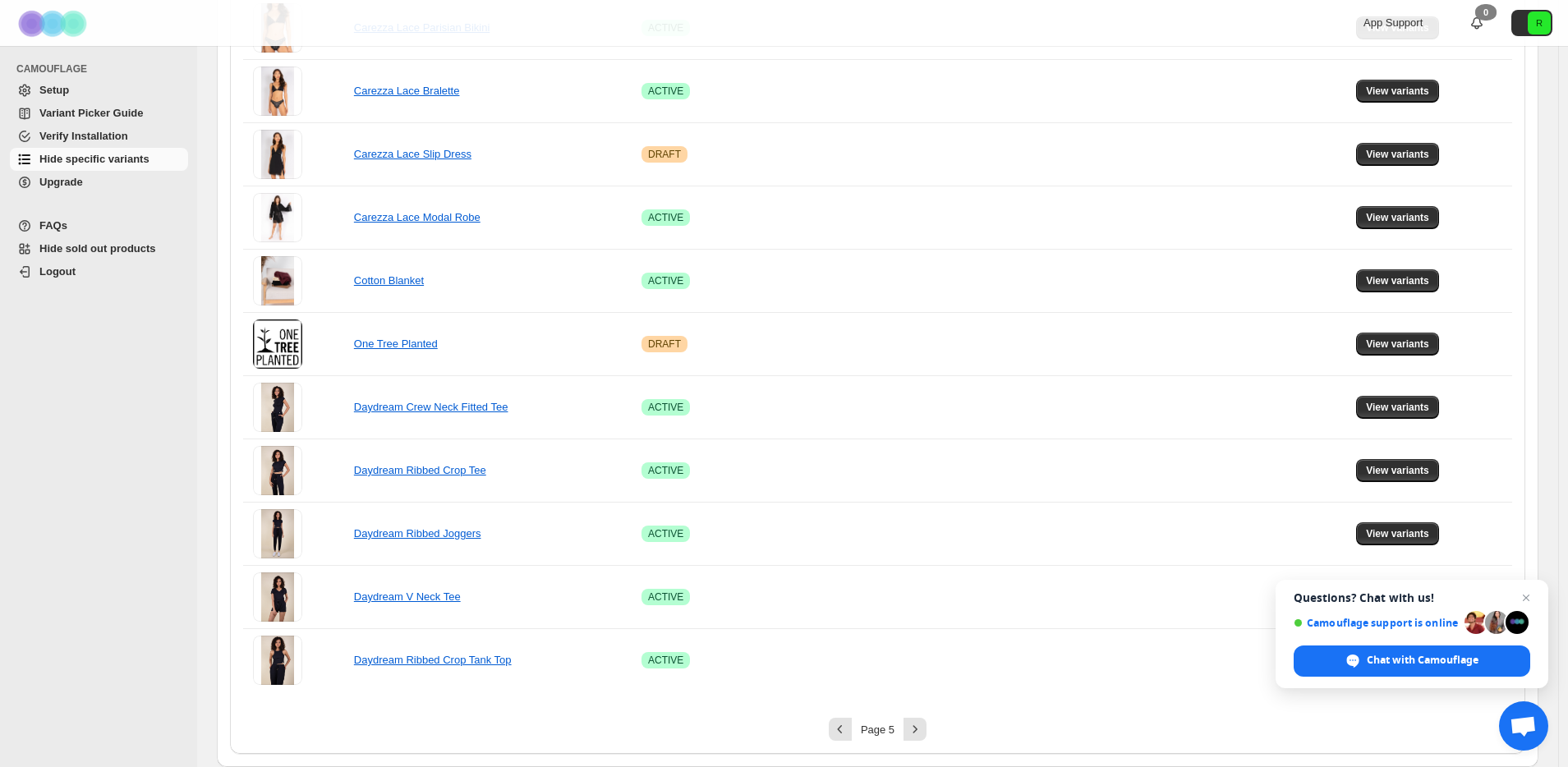
click at [936, 731] on div "Page 5" at bounding box center [877, 728] width 1269 height 23
click at [918, 731] on icon "Next" at bounding box center [915, 728] width 4 height 7
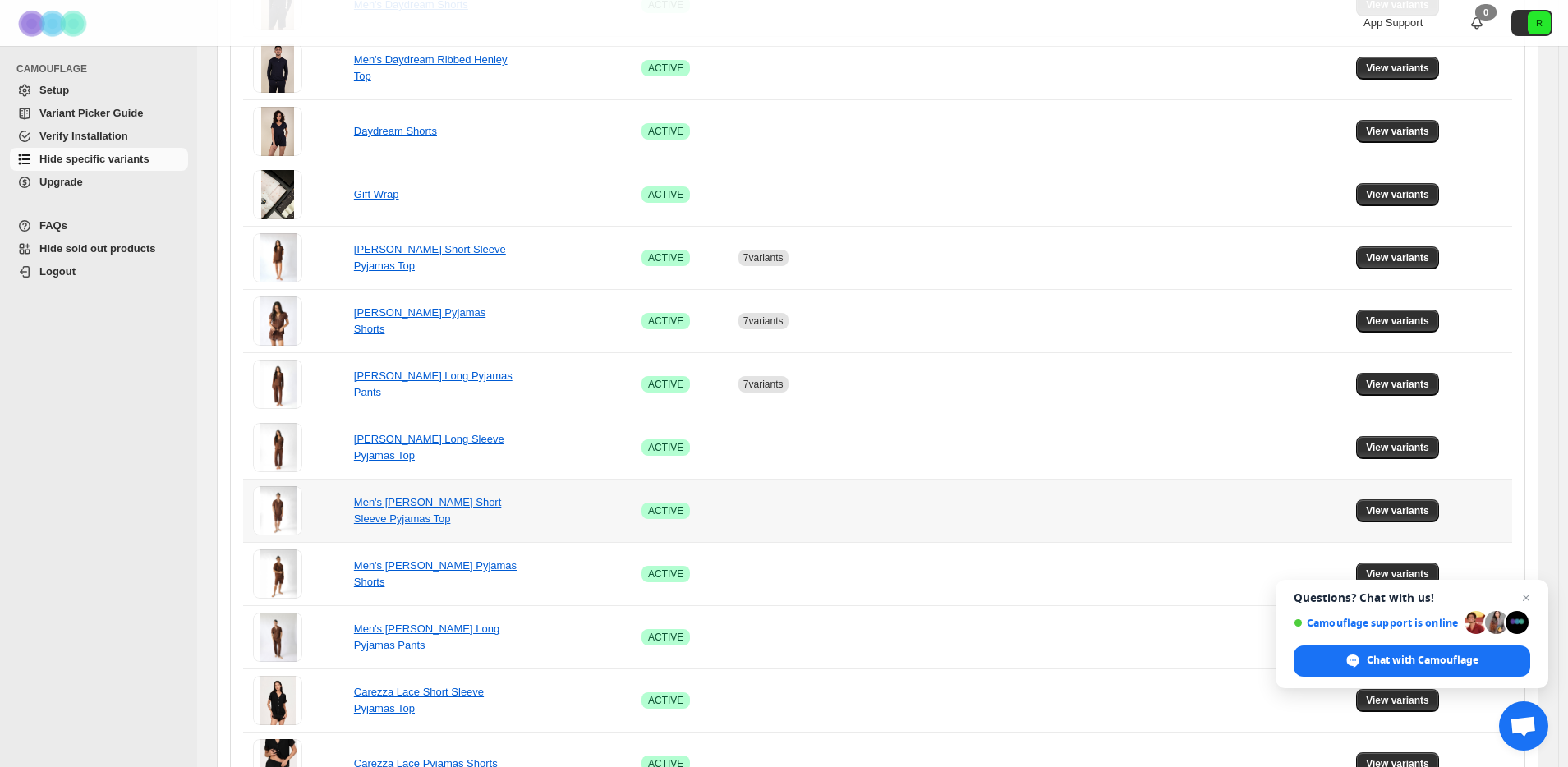
scroll to position [682, 0]
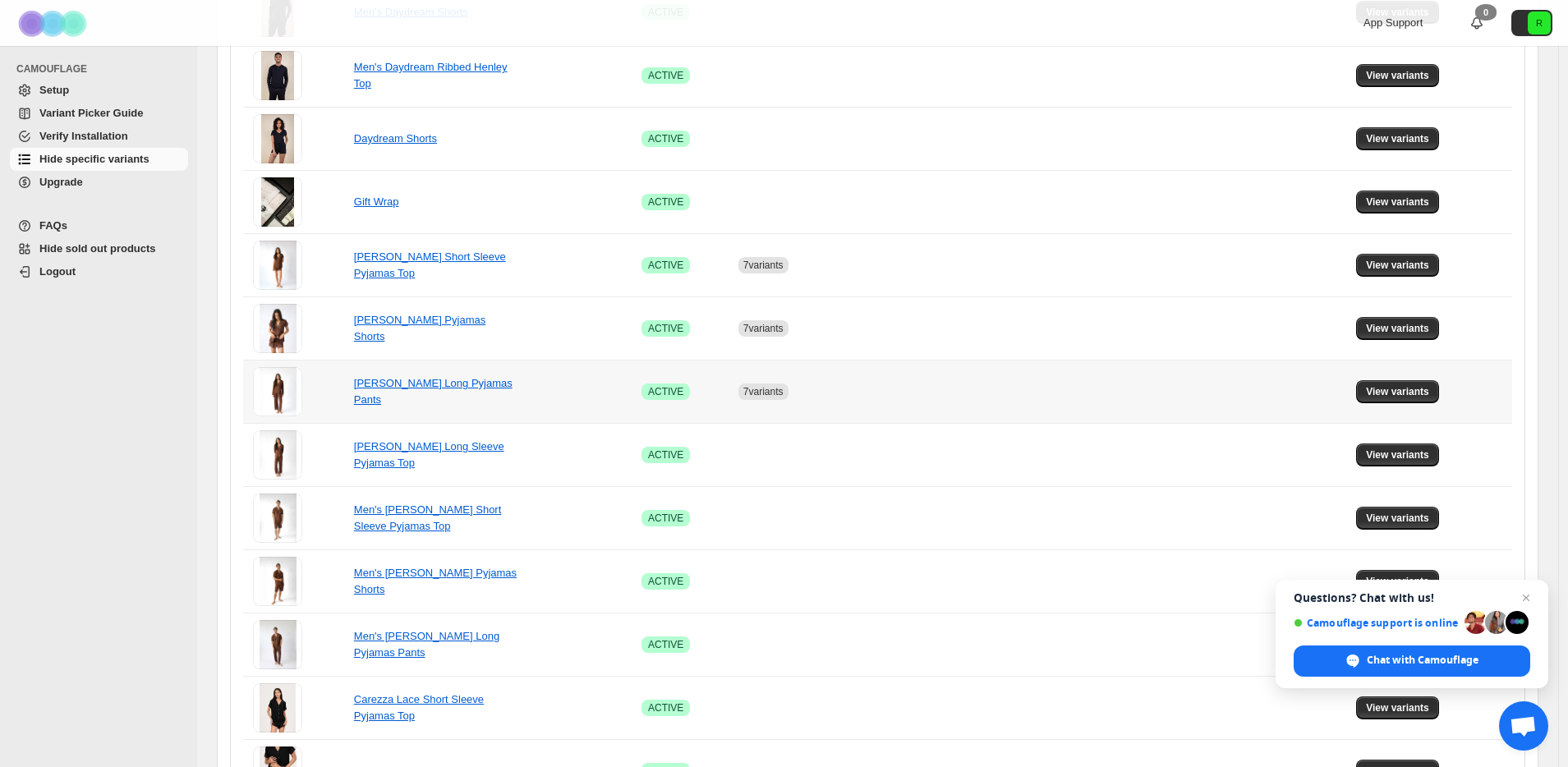
click at [1361, 395] on td "View variants" at bounding box center [1432, 392] width 161 height 64
click at [1375, 393] on span "View variants" at bounding box center [1397, 391] width 64 height 13
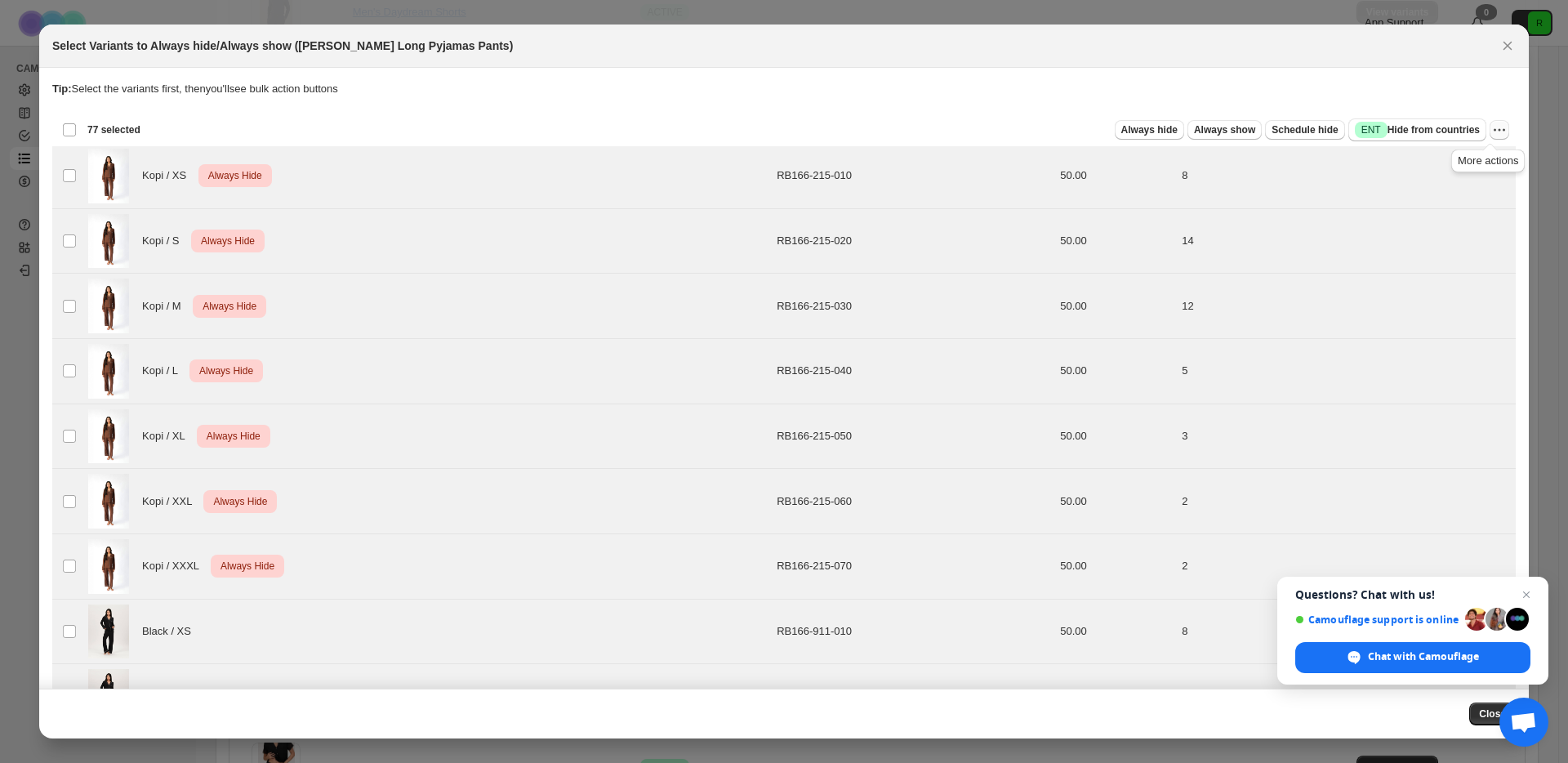
click at [1491, 128] on icon "More actions" at bounding box center [1499, 129] width 17 height 17
click at [1453, 149] on button "Undo always hide" at bounding box center [1432, 162] width 128 height 26
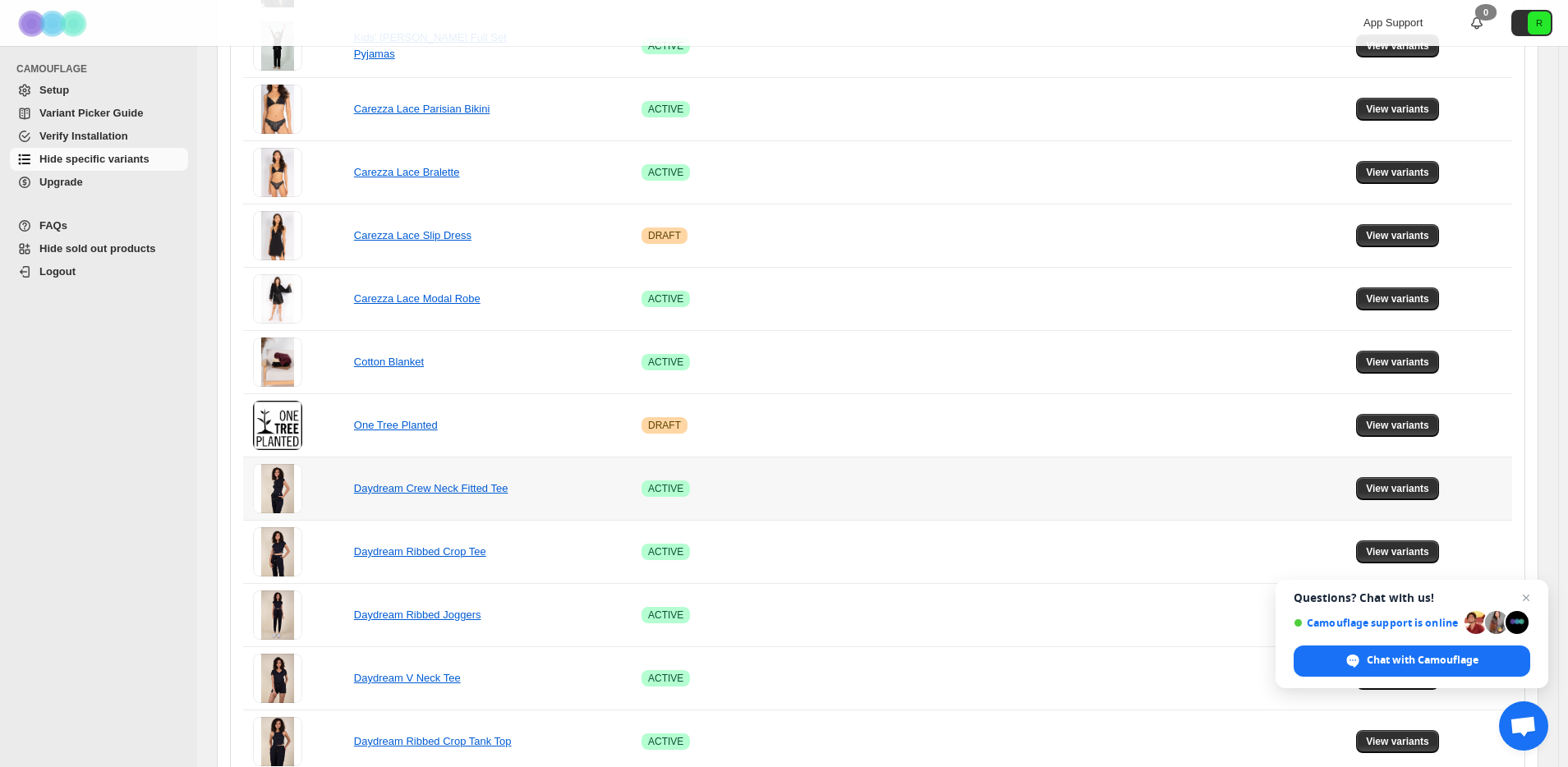
scroll to position [919, 0]
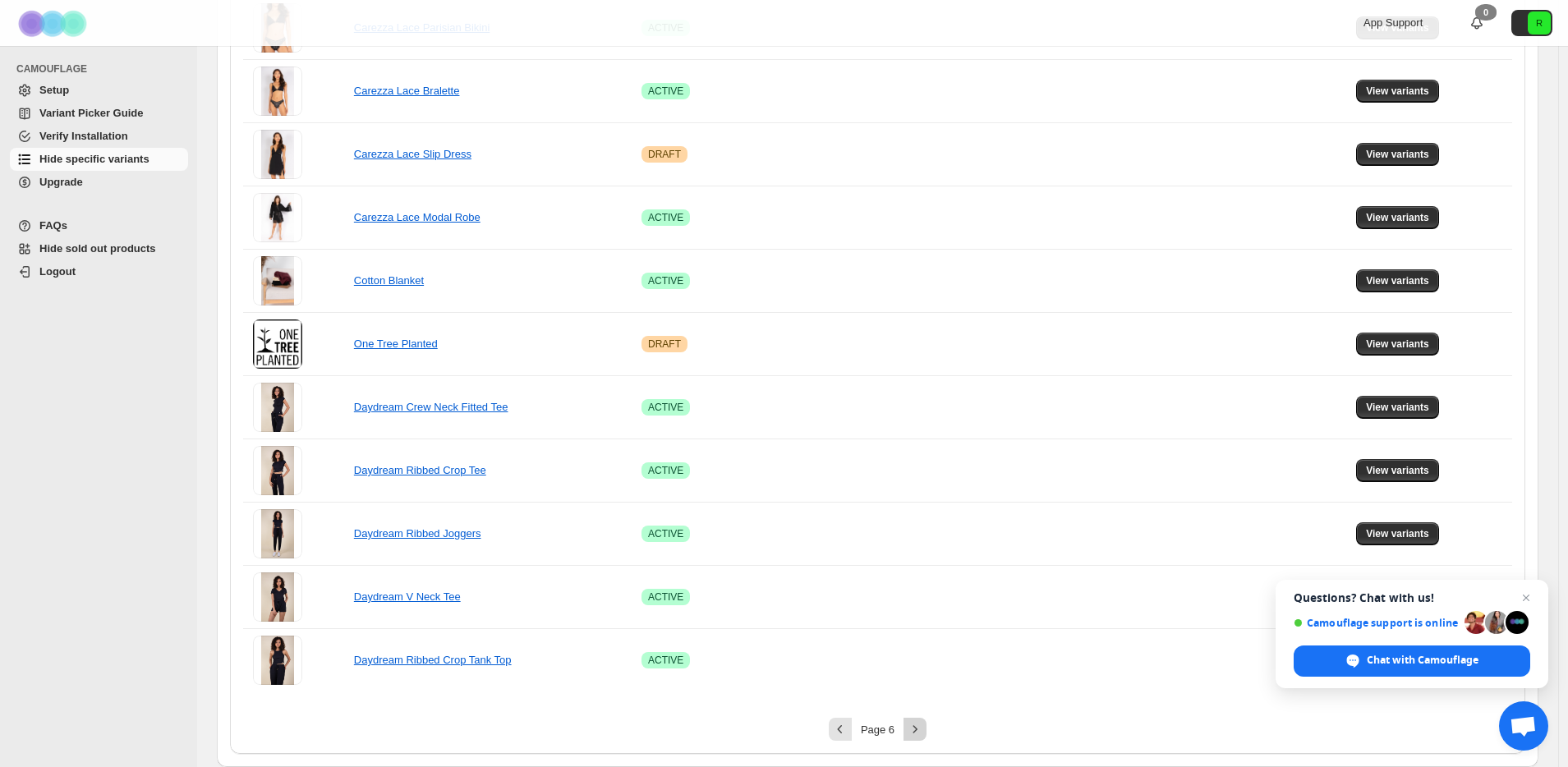
click at [923, 722] on icon "Next" at bounding box center [915, 729] width 17 height 17
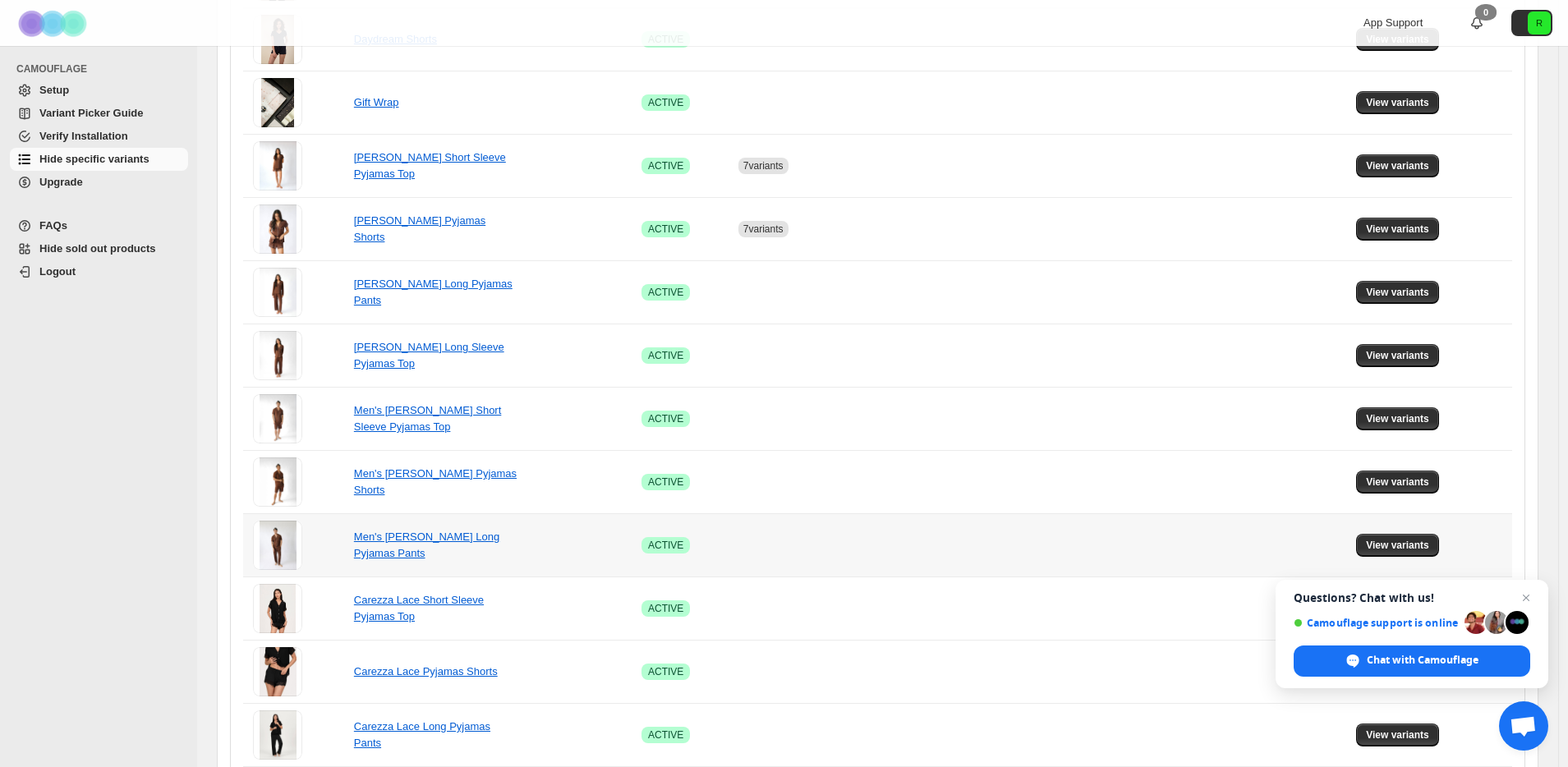
scroll to position [750, 0]
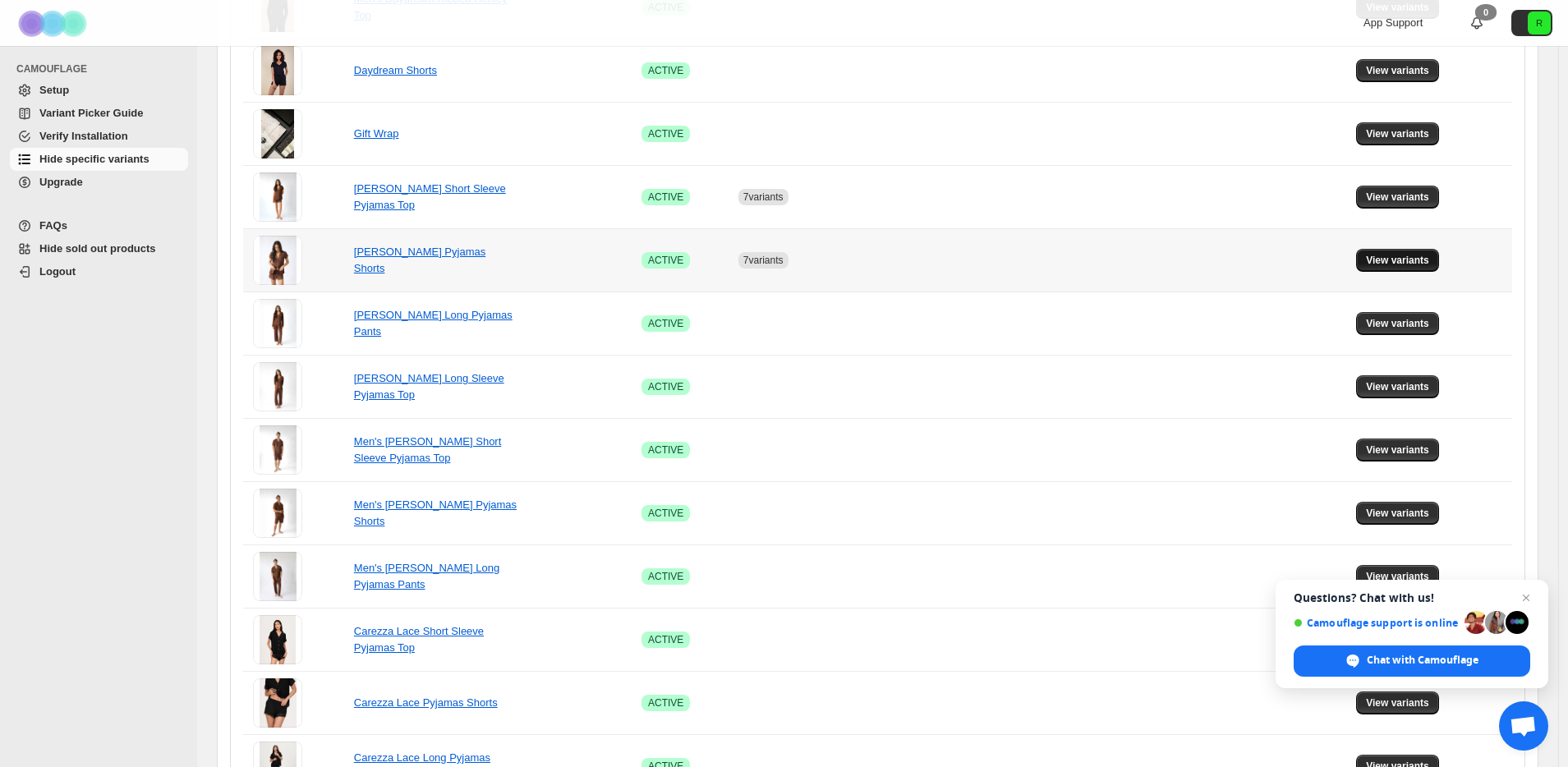
click at [1378, 255] on span "View variants" at bounding box center [1397, 260] width 64 height 13
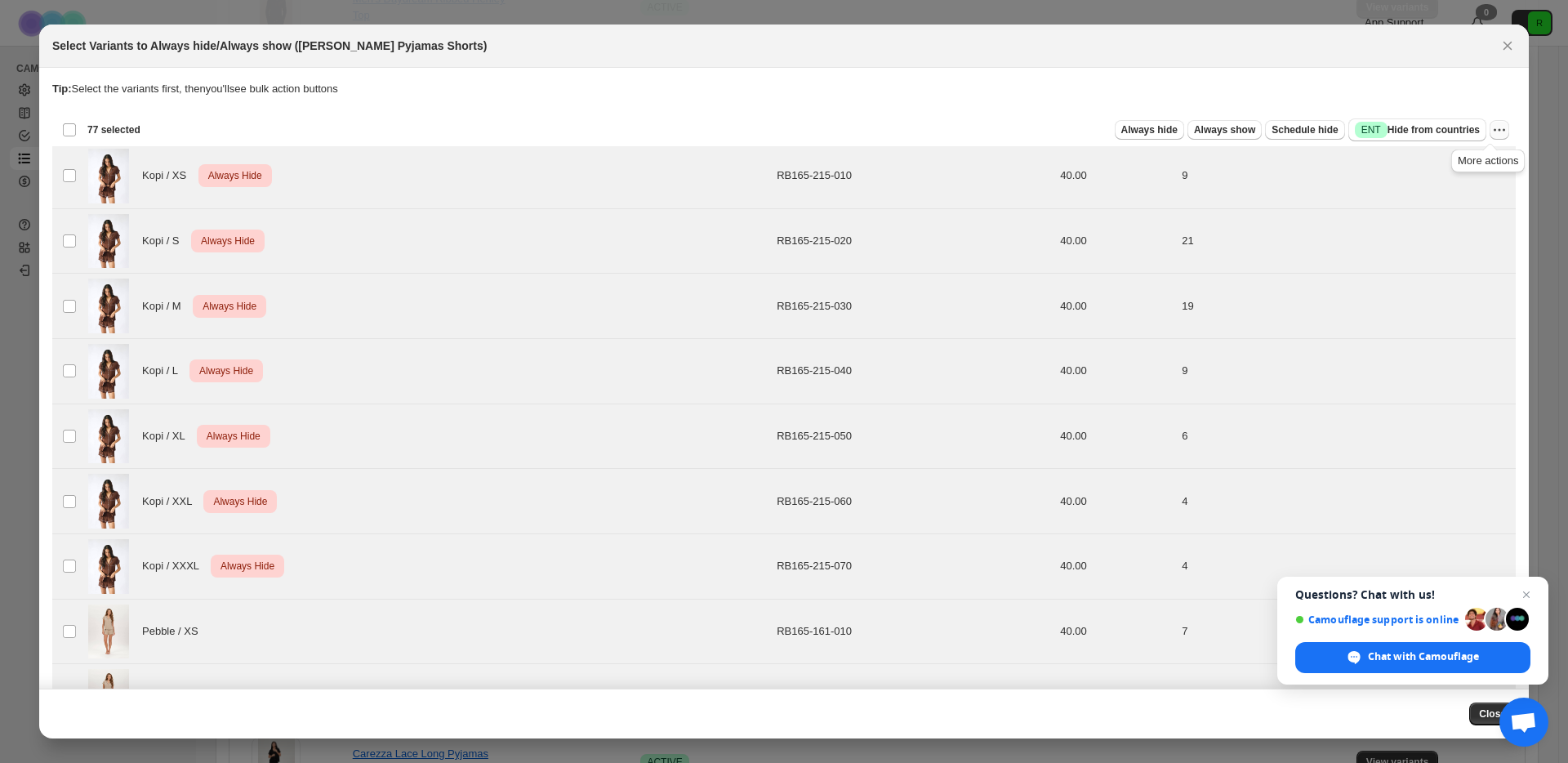
click at [1496, 134] on icon "More actions" at bounding box center [1499, 129] width 17 height 17
click at [1465, 159] on span "Undo always hide" at bounding box center [1432, 162] width 118 height 17
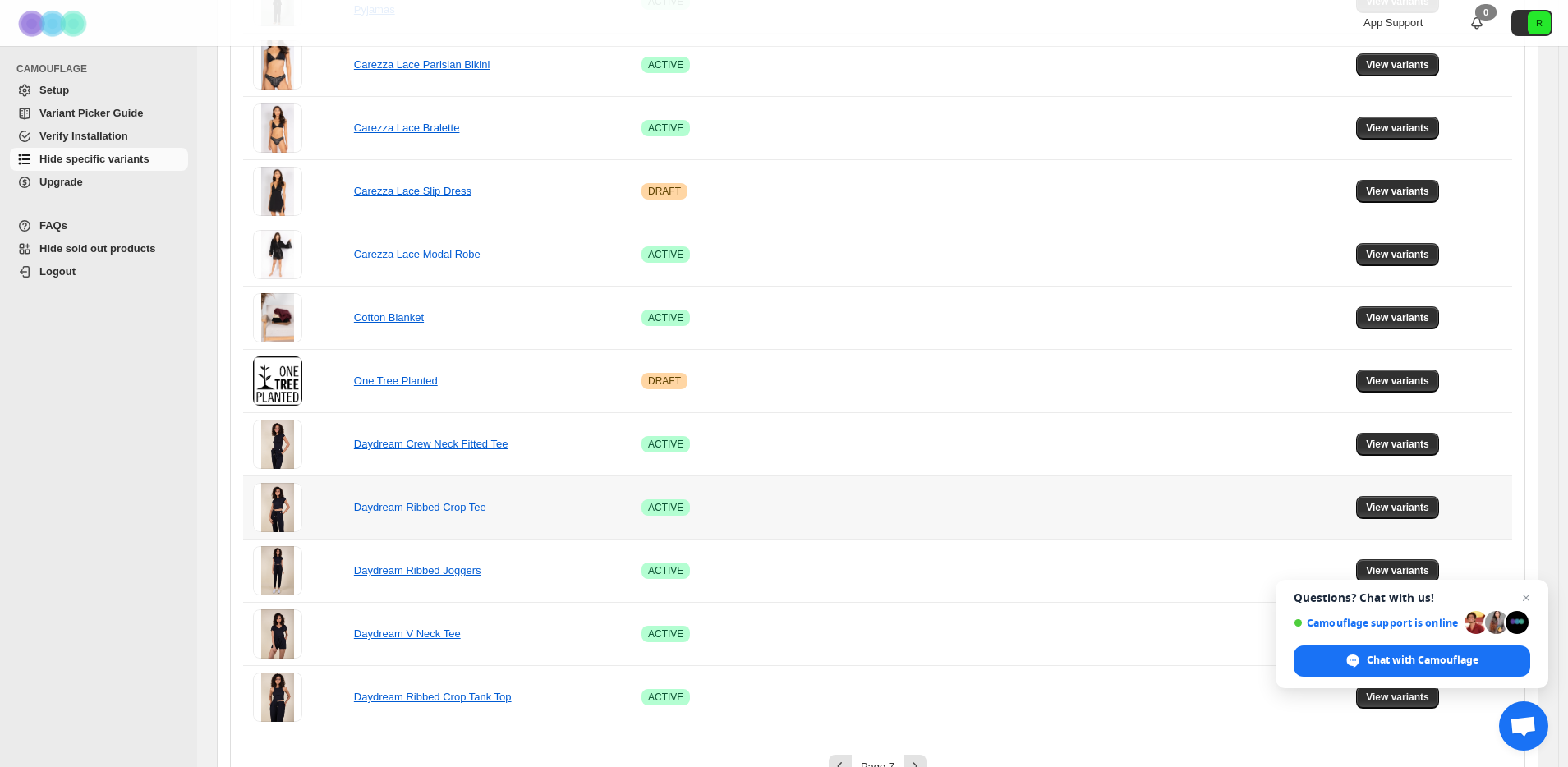
scroll to position [919, 0]
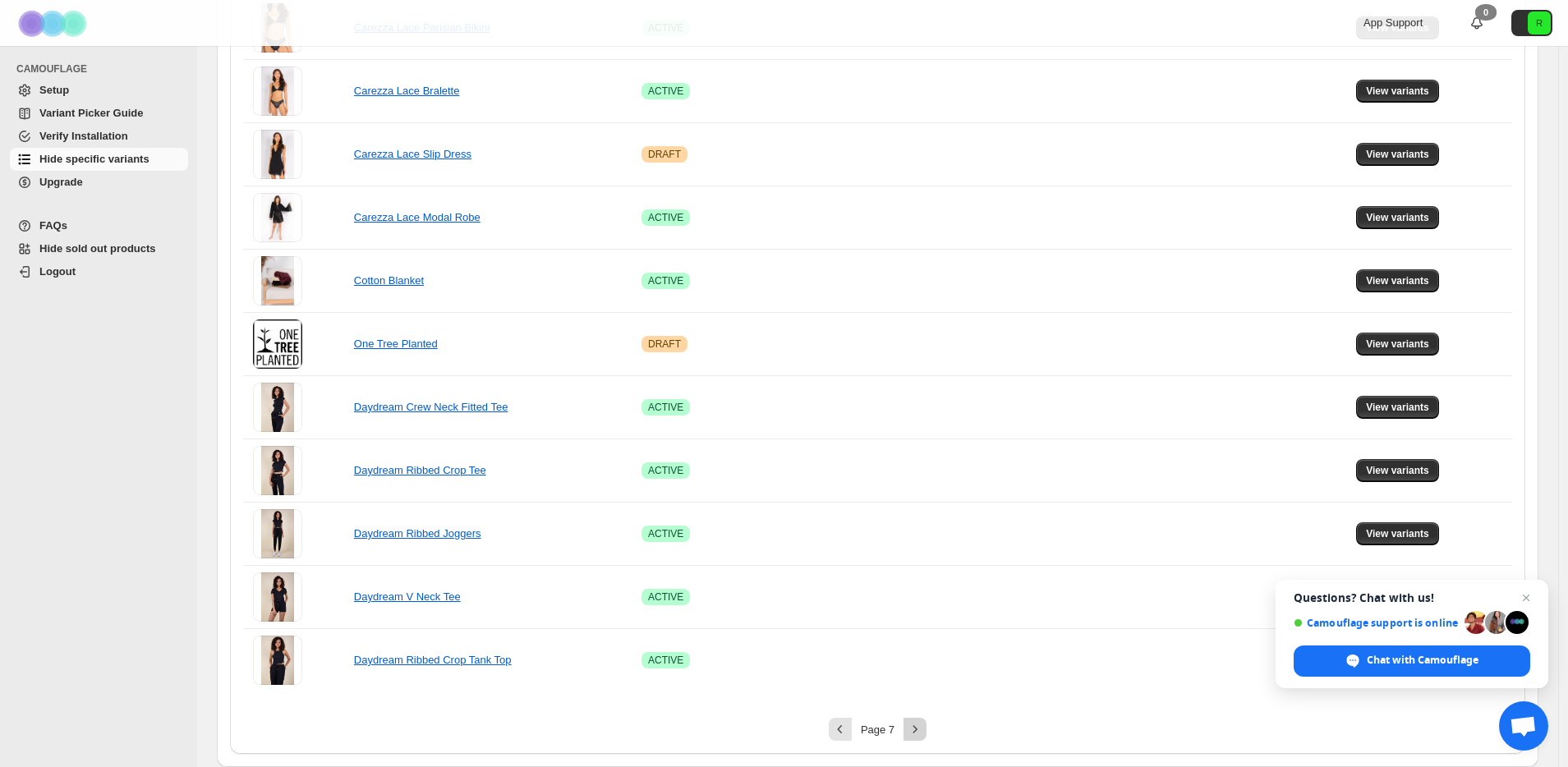
click at [921, 723] on icon "Next" at bounding box center [915, 729] width 17 height 17
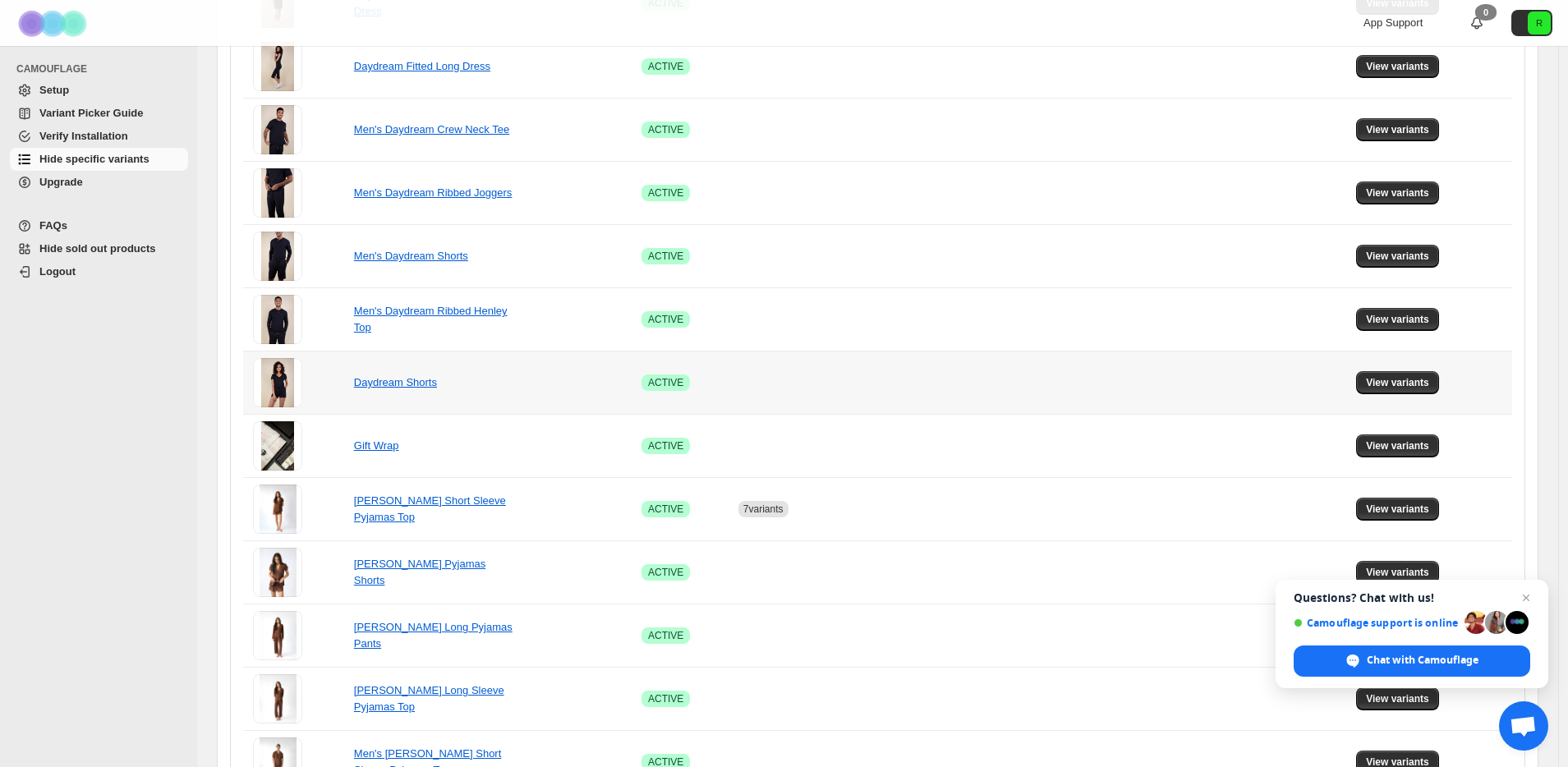
scroll to position [450, 0]
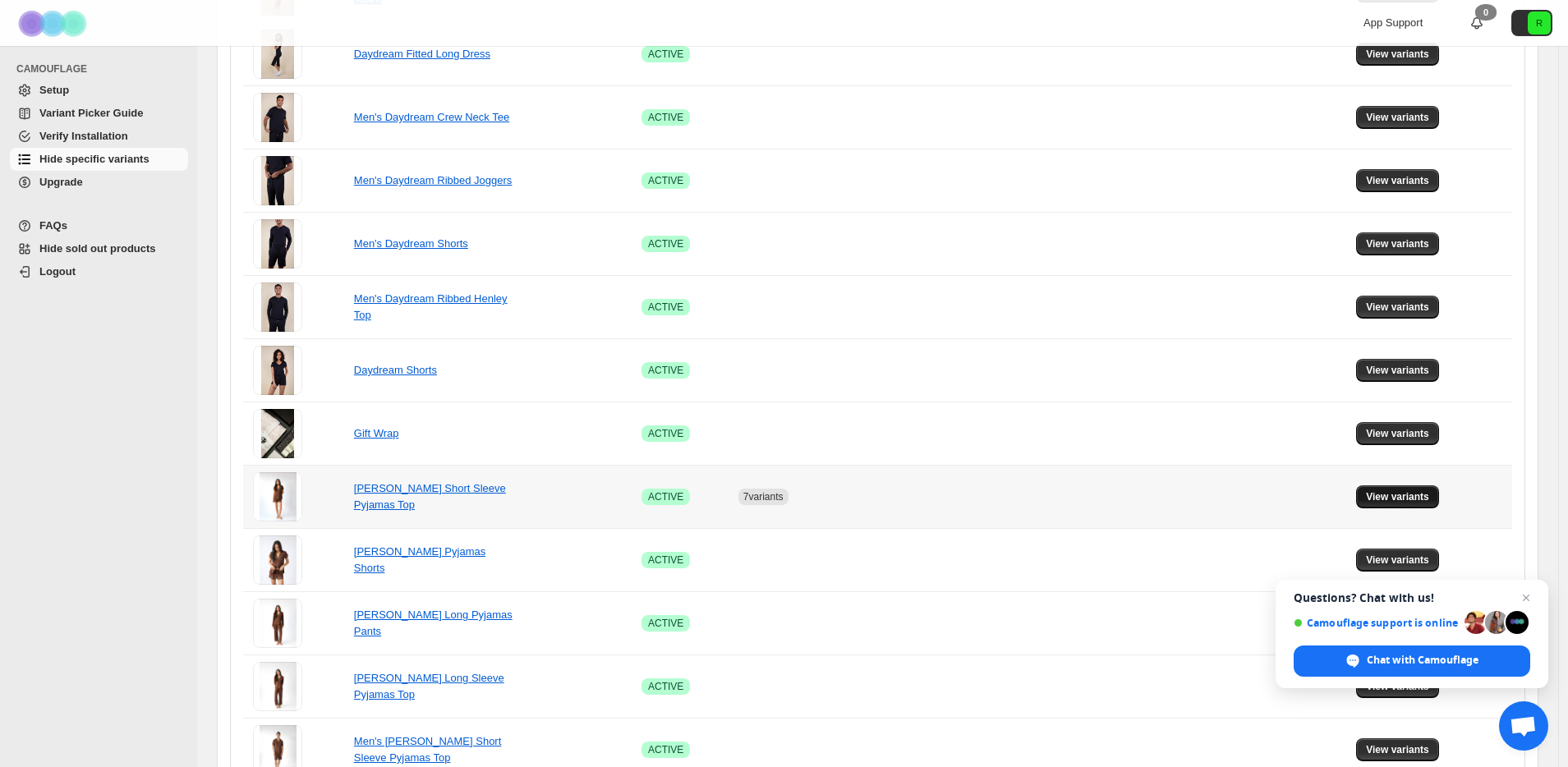
click at [1402, 506] on button "View variants" at bounding box center [1398, 496] width 83 height 23
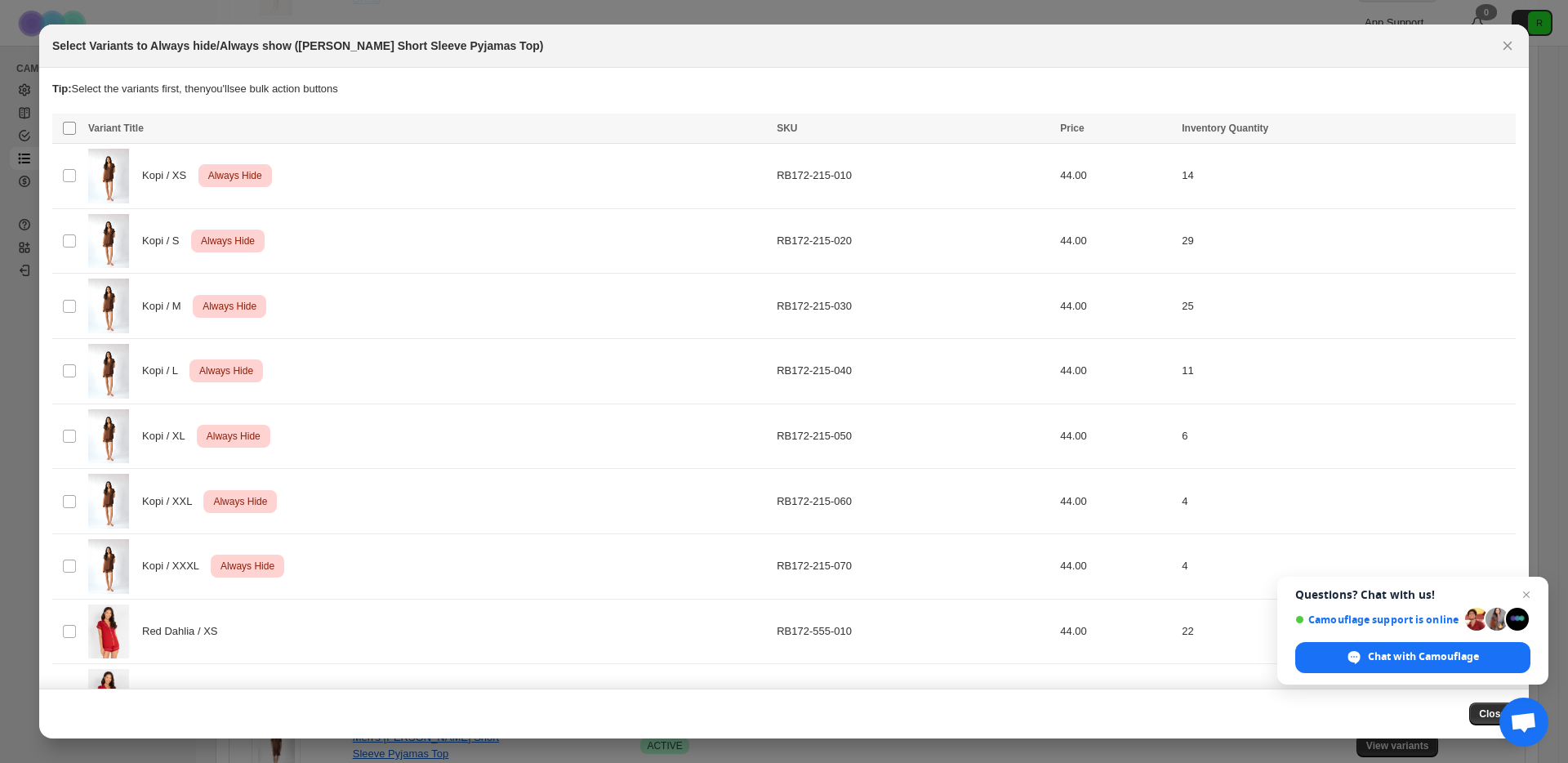
click at [76, 130] on span ":rf5:" at bounding box center [69, 127] width 15 height 15
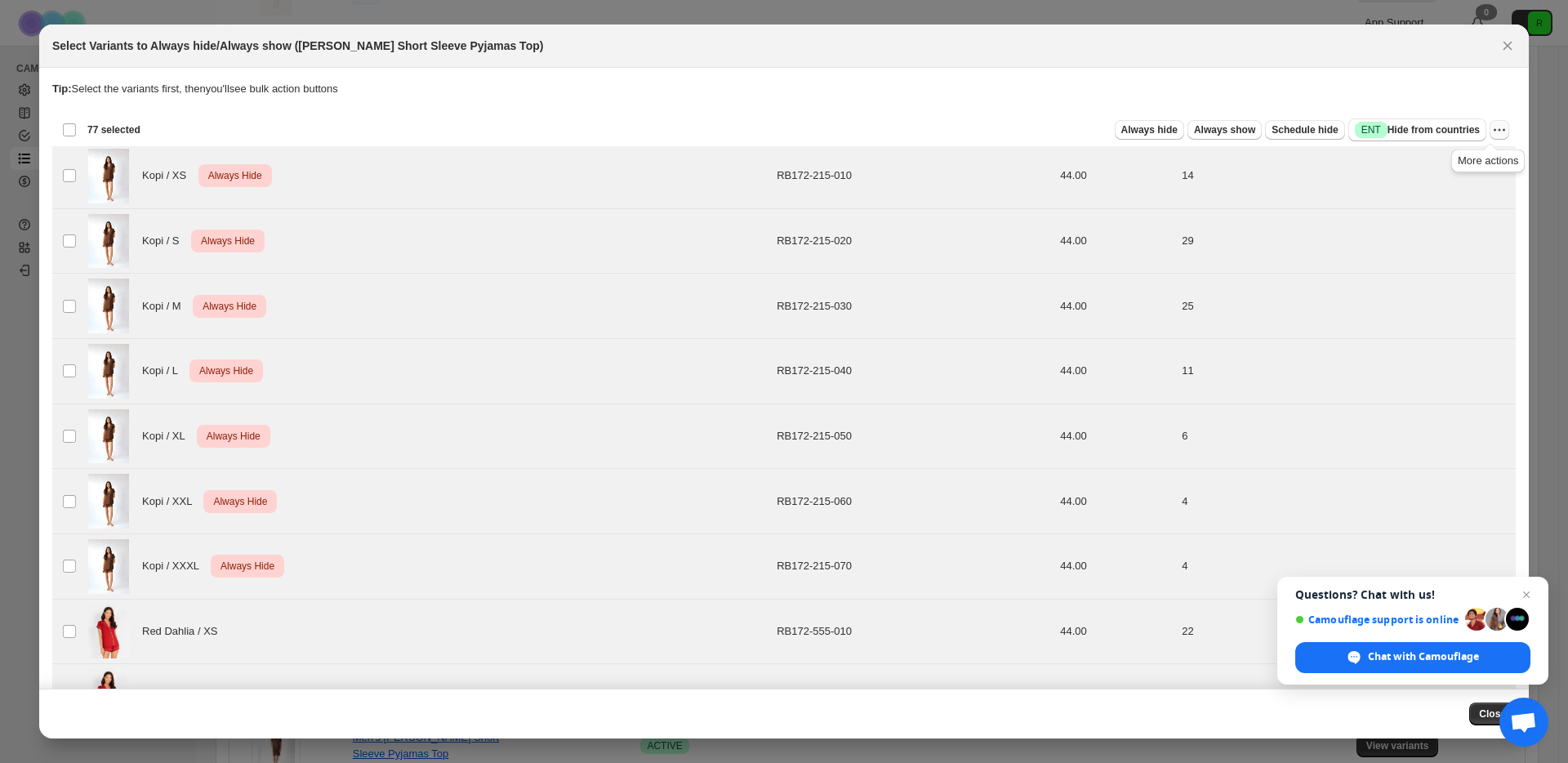
click at [1496, 130] on icon "More actions" at bounding box center [1499, 129] width 17 height 17
click at [1475, 149] on button "Undo always hide" at bounding box center [1432, 162] width 128 height 26
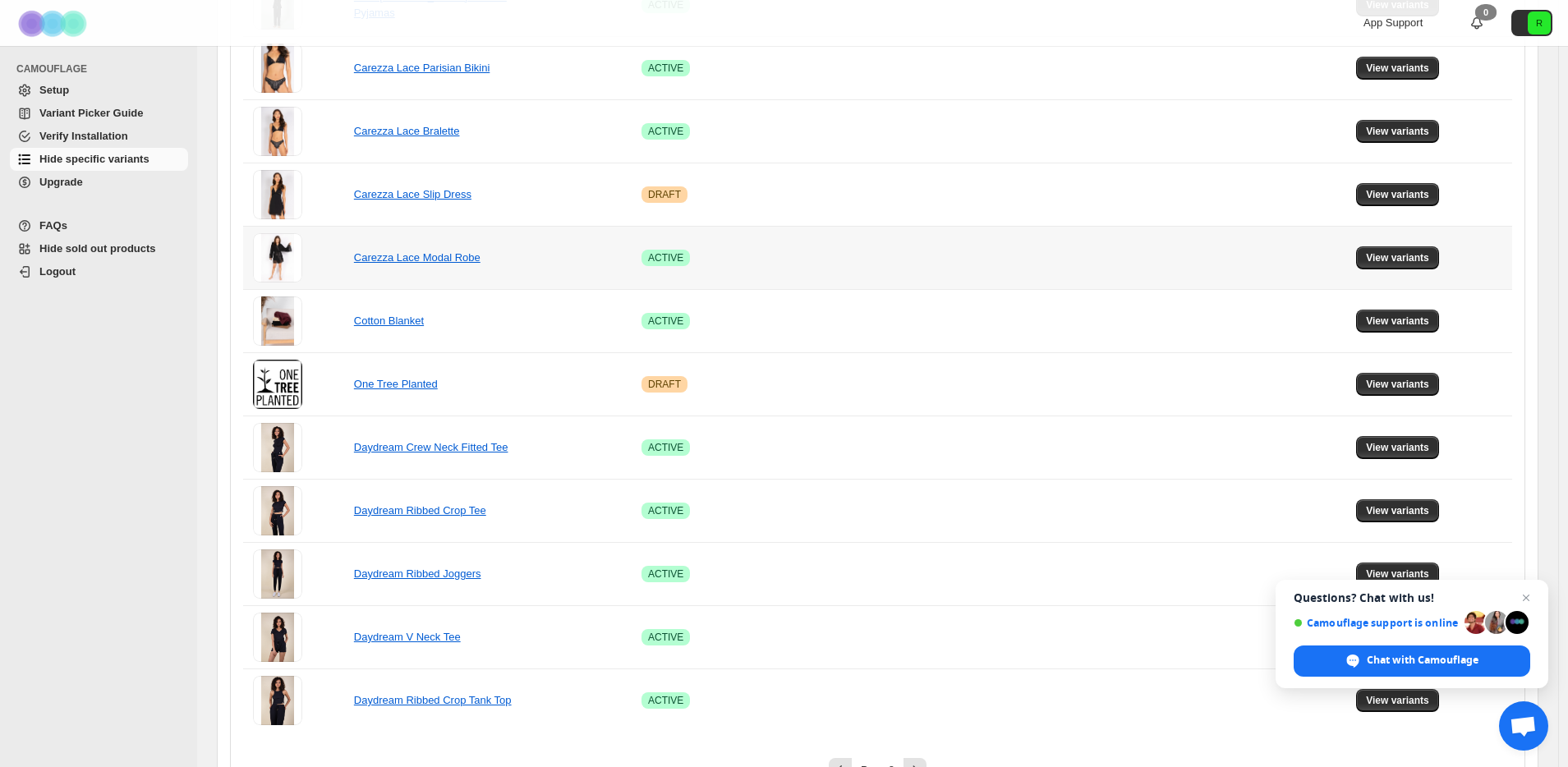
scroll to position [919, 0]
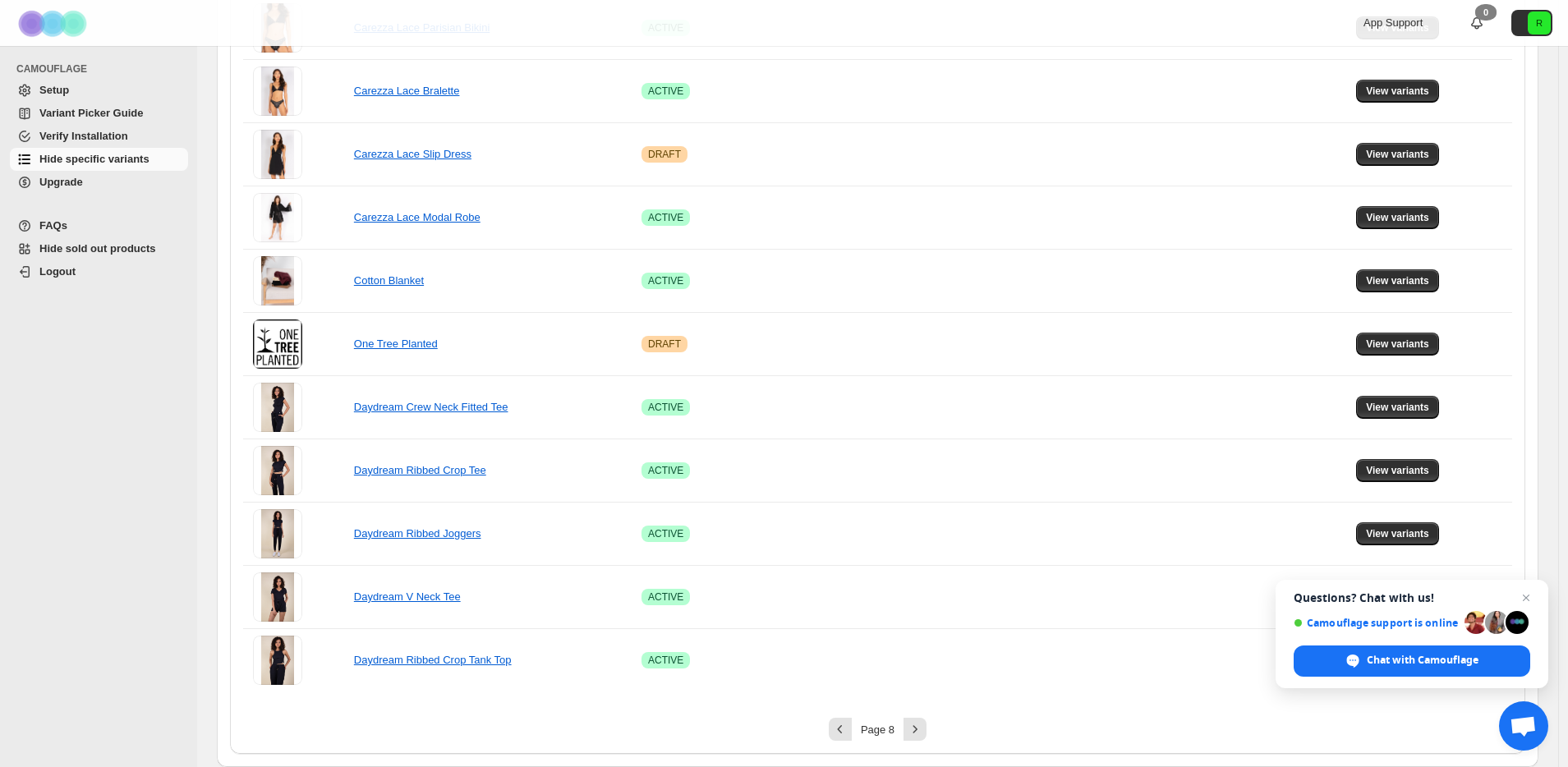
click at [115, 165] on span "Hide specific variants" at bounding box center [94, 159] width 110 height 12
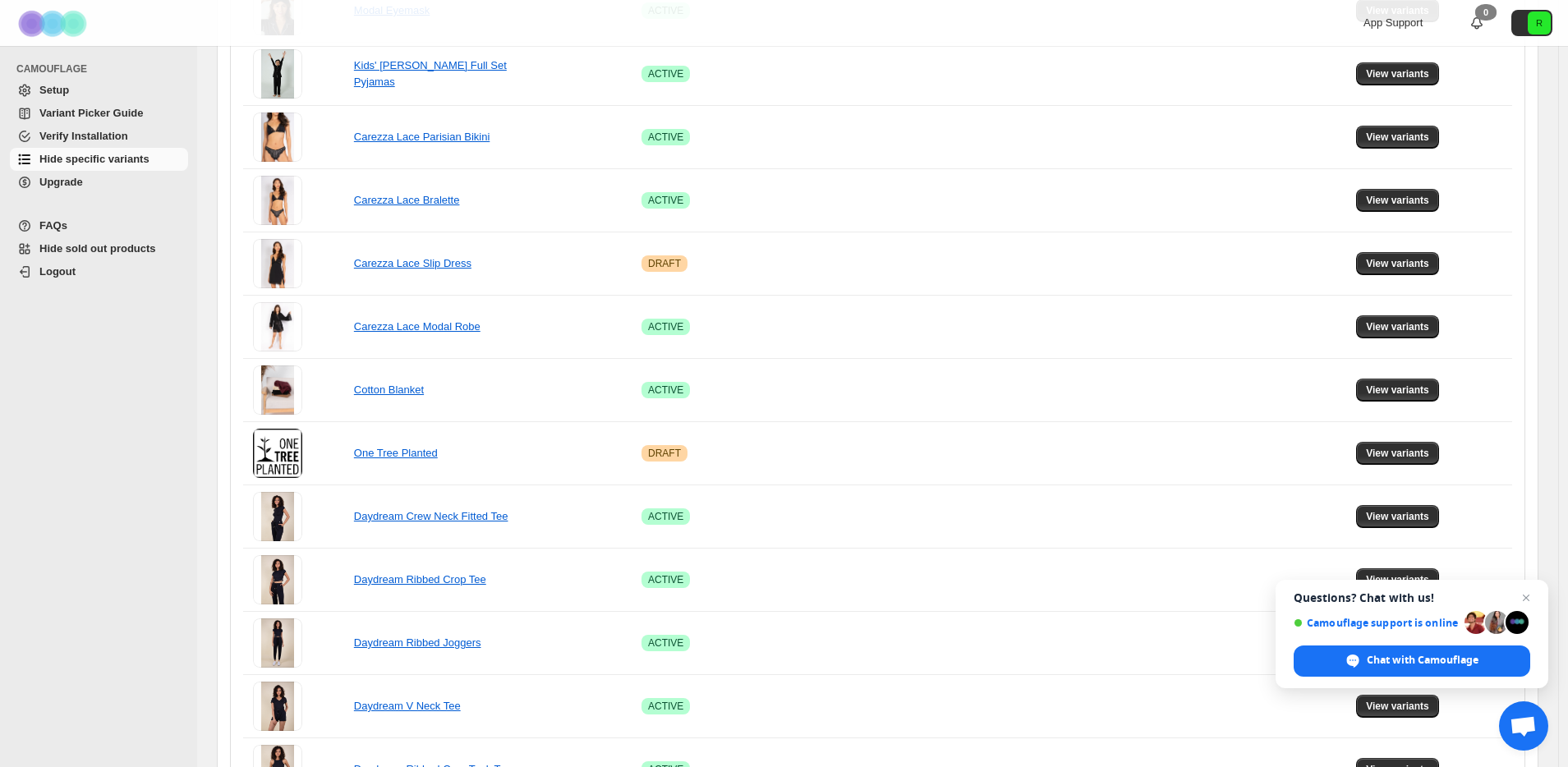
scroll to position [919, 0]
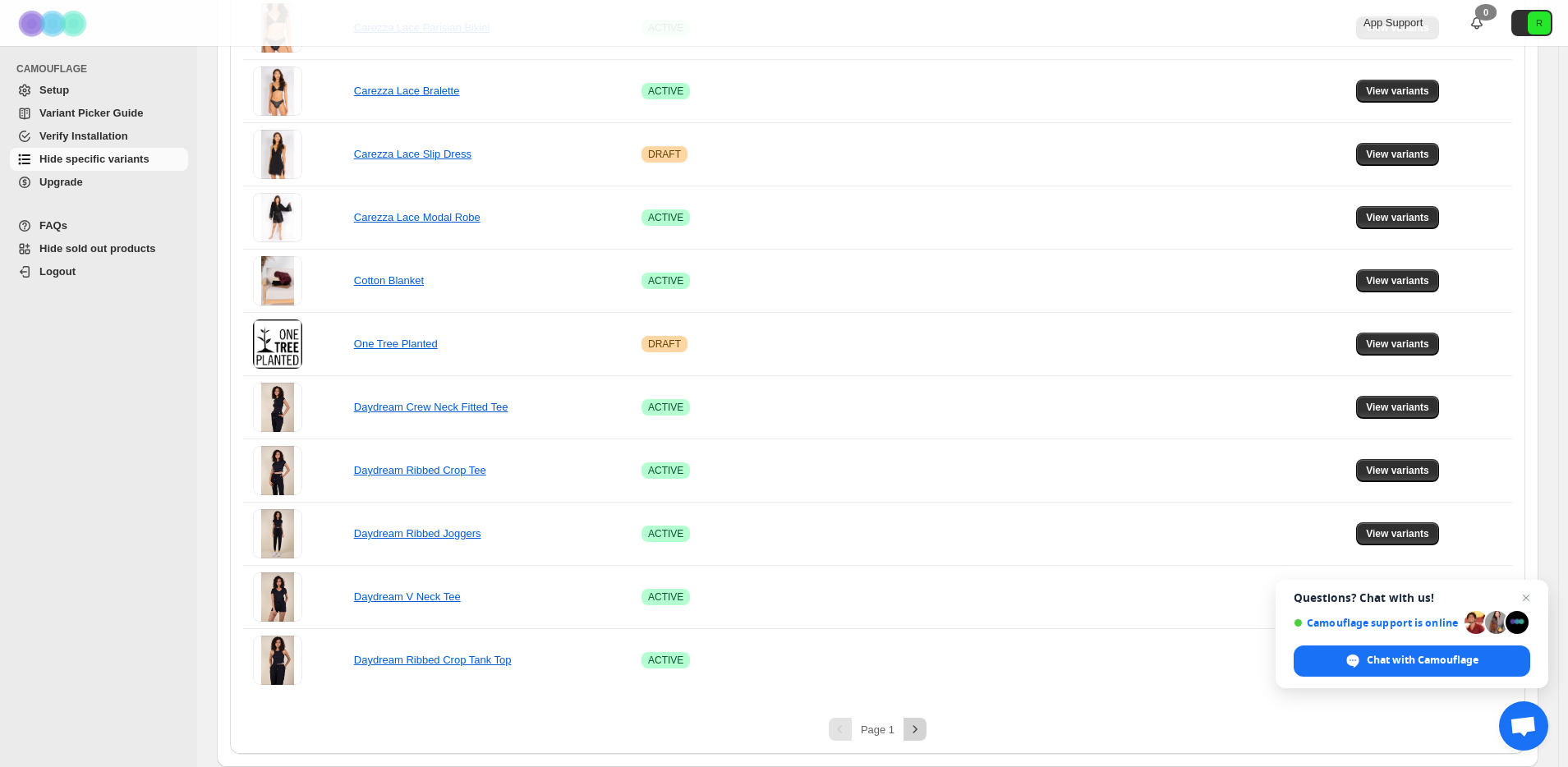
click at [907, 732] on button "Next" at bounding box center [914, 728] width 23 height 23
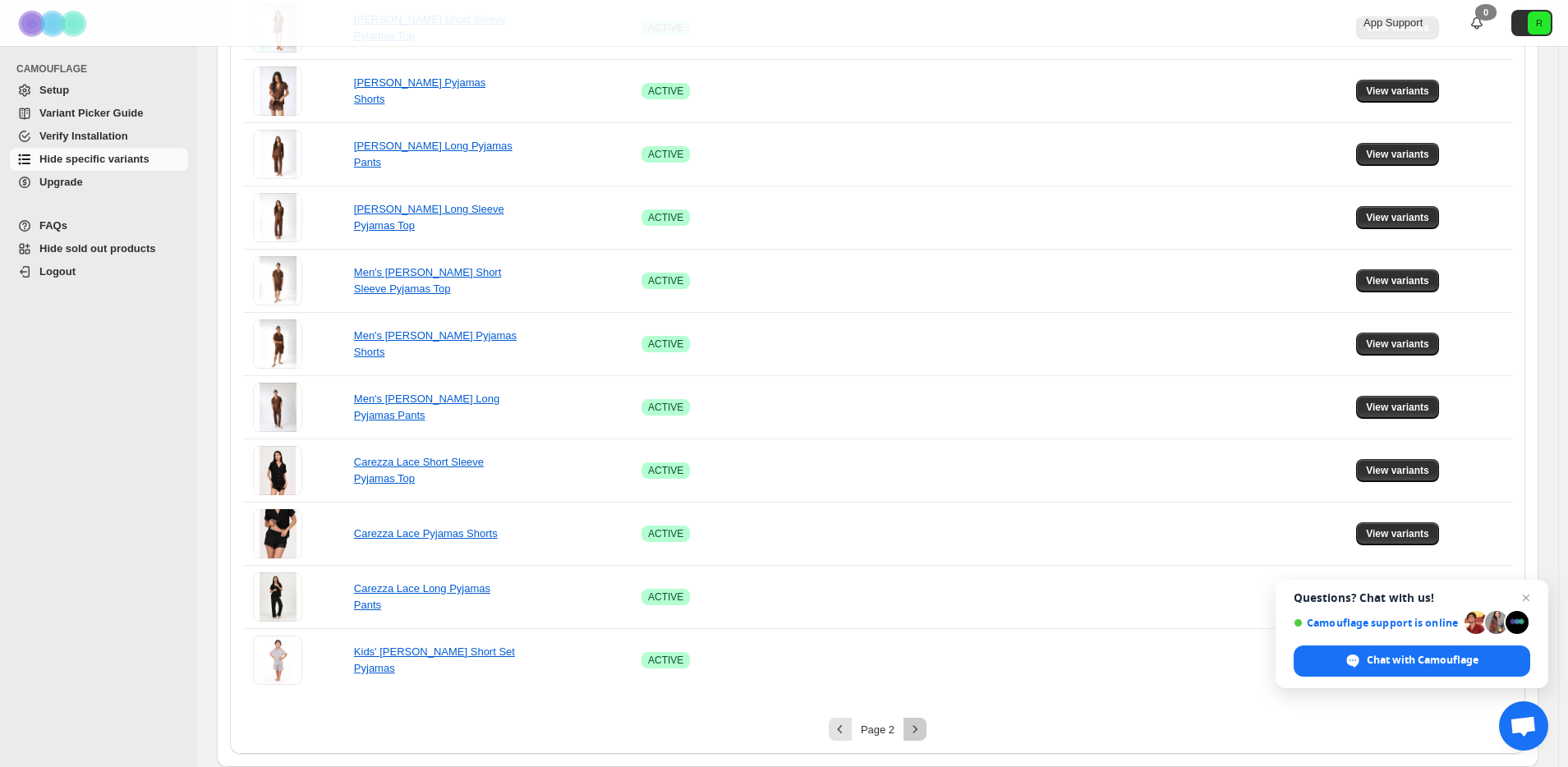
click at [910, 725] on button "Next" at bounding box center [914, 728] width 23 height 23
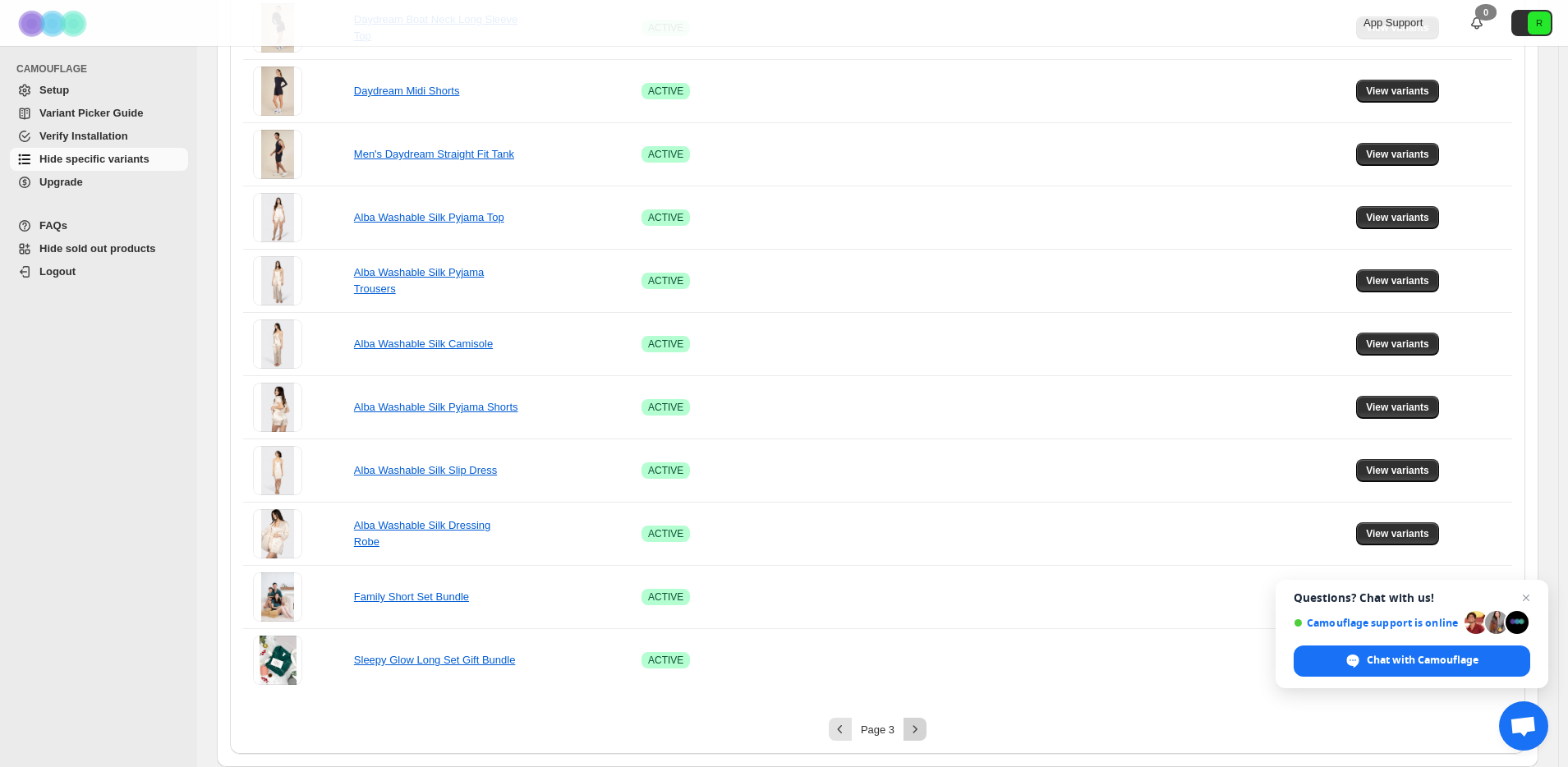
click at [923, 734] on icon "Next" at bounding box center [915, 729] width 17 height 17
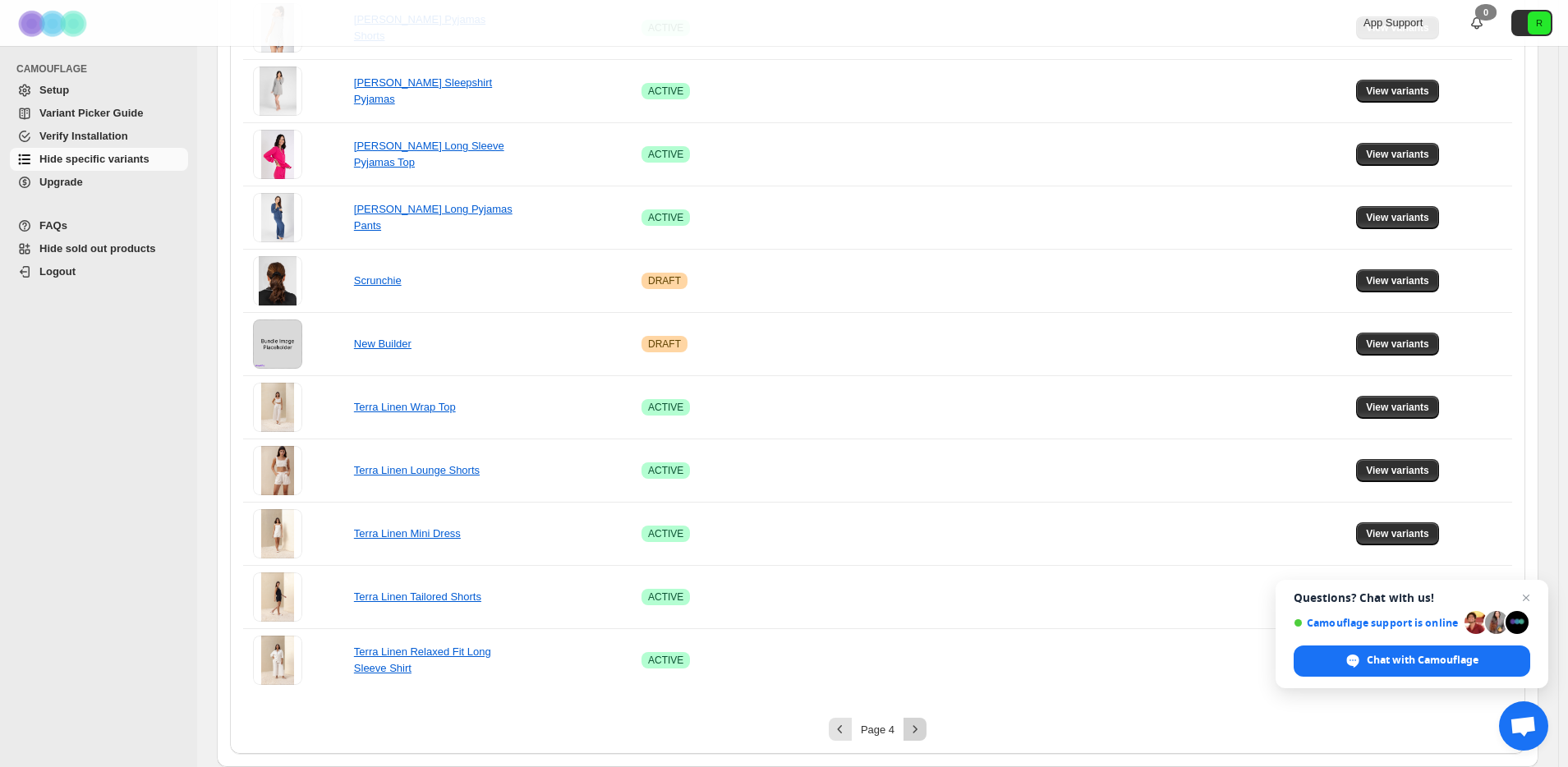
click at [920, 722] on icon "Next" at bounding box center [915, 729] width 17 height 17
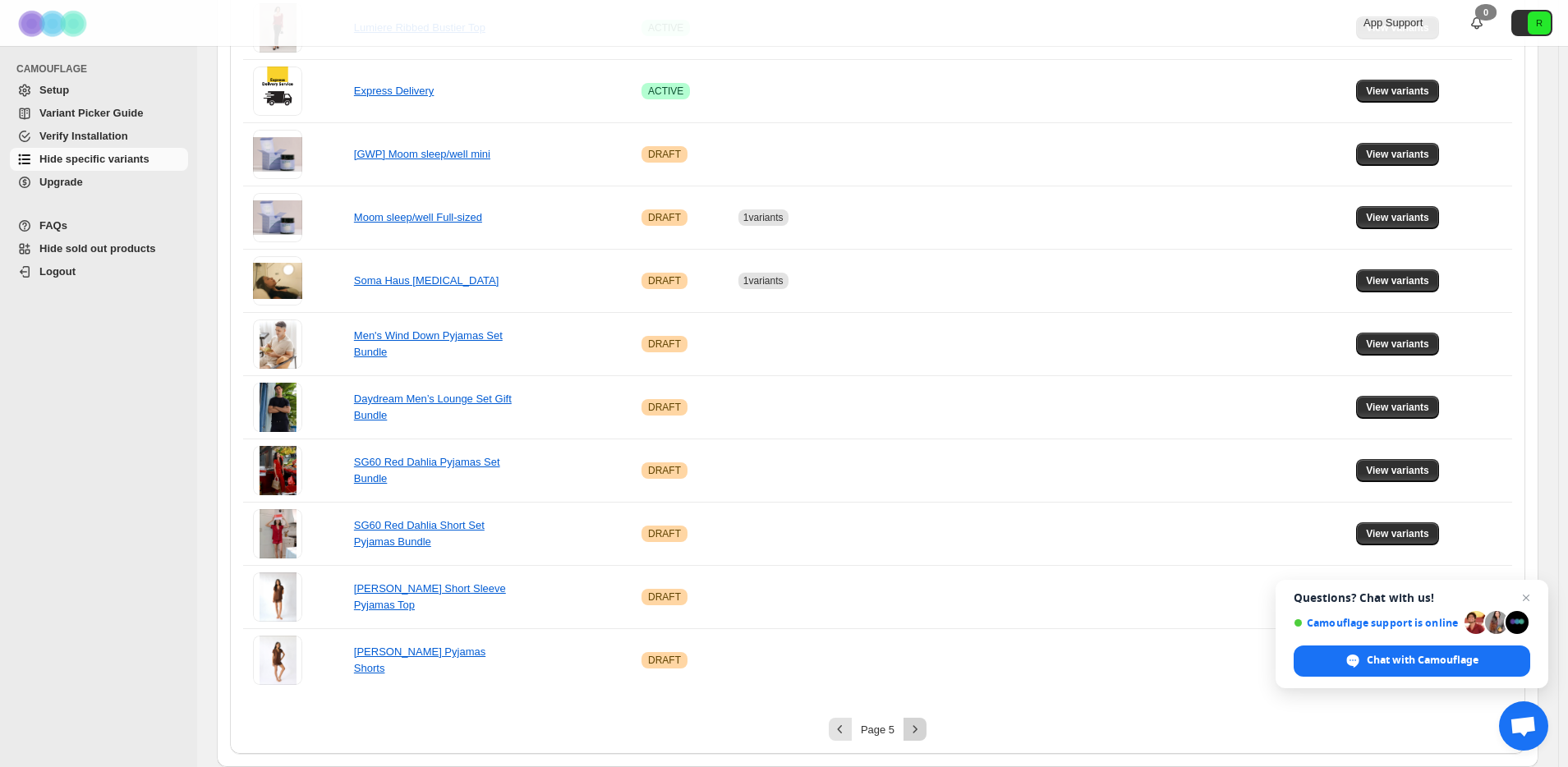
click at [921, 727] on icon "Next" at bounding box center [915, 729] width 17 height 17
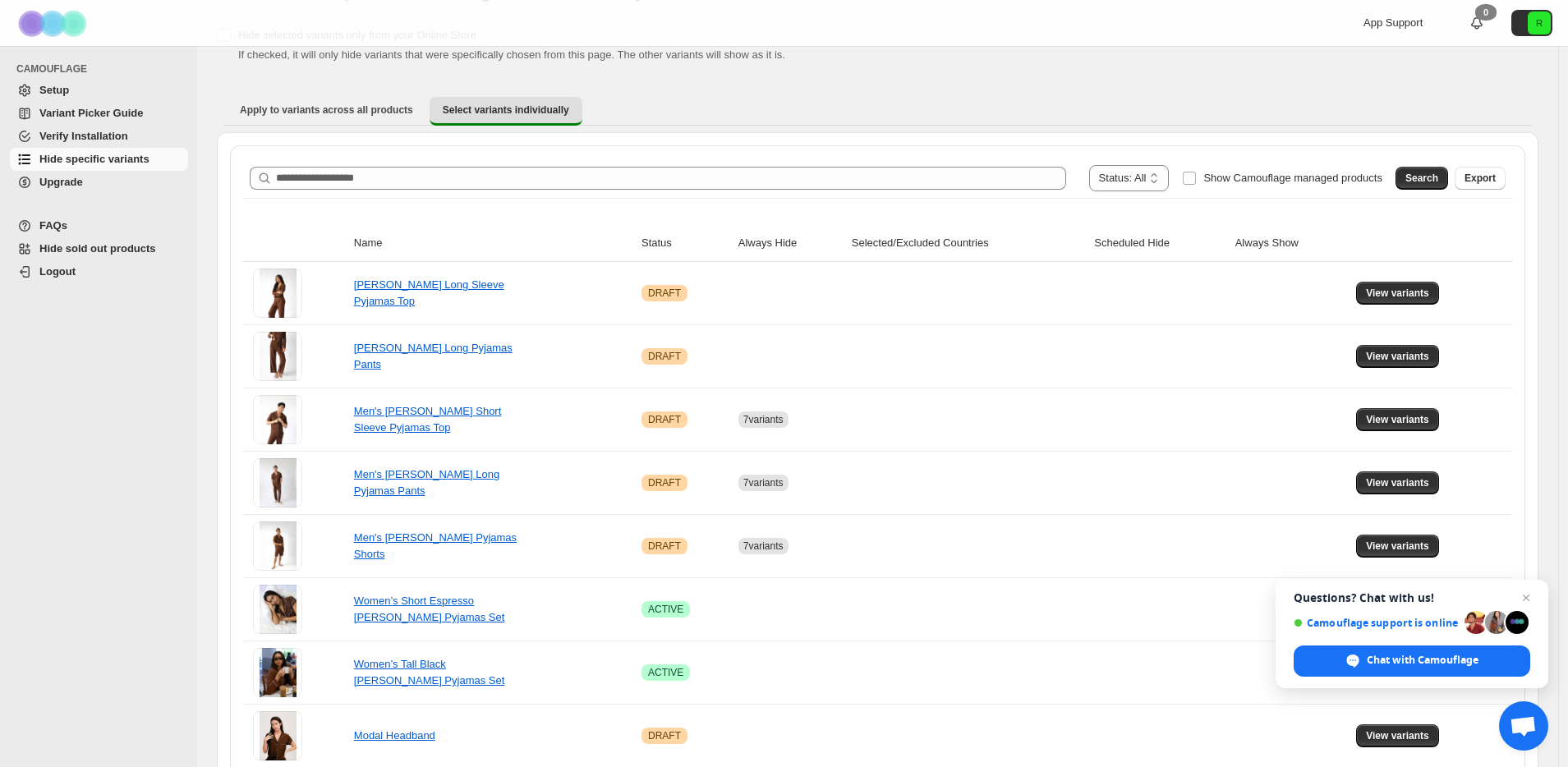
scroll to position [0, 0]
